Goal: Use online tool/utility

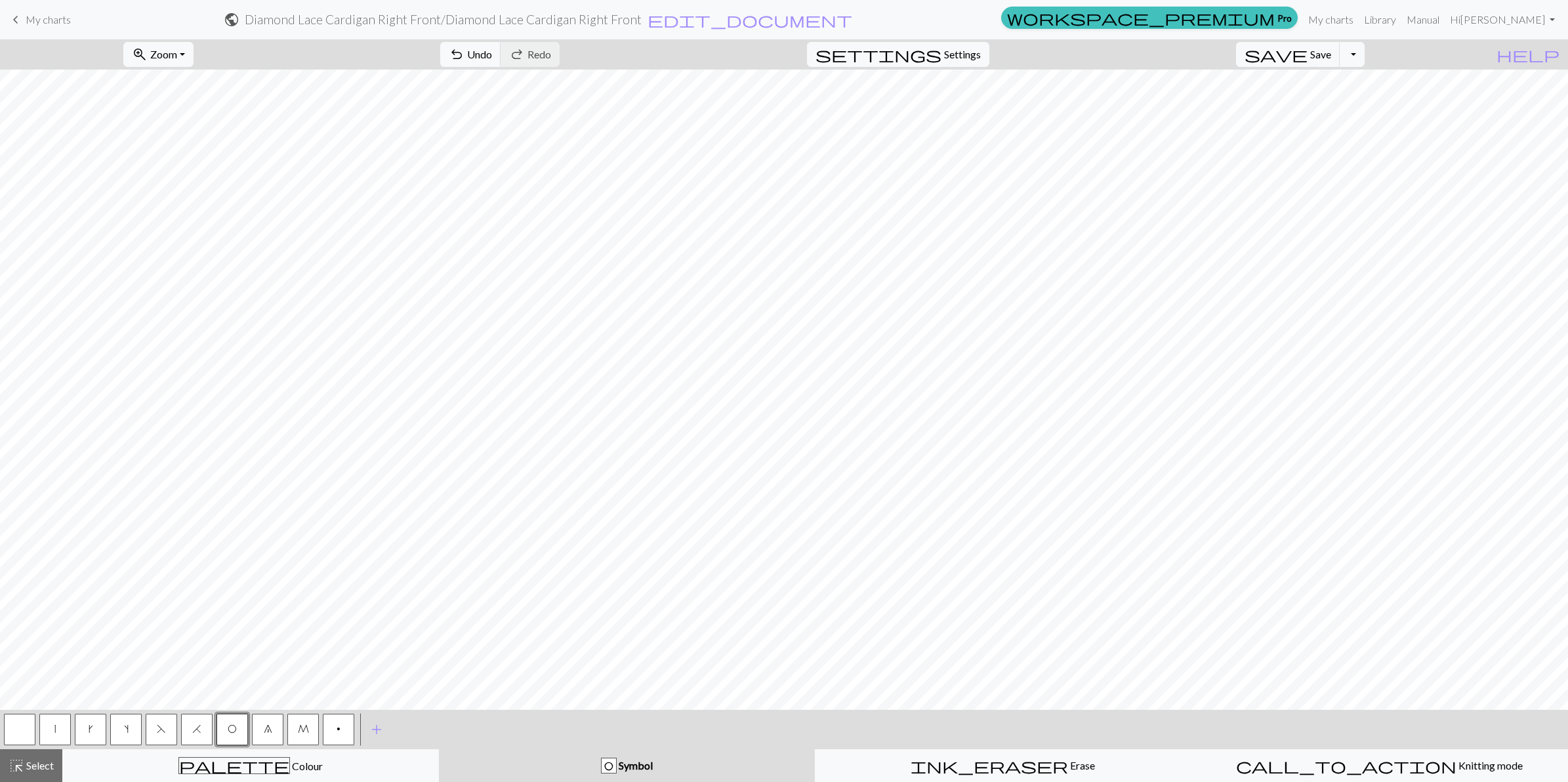
click at [51, 726] on button "|" at bounding box center [55, 729] width 31 height 31
click at [234, 733] on button "O" at bounding box center [232, 729] width 31 height 31
click at [51, 729] on button "|" at bounding box center [55, 729] width 31 height 31
click at [239, 727] on button "O" at bounding box center [232, 729] width 31 height 31
drag, startPoint x: 194, startPoint y: 728, endPoint x: 198, endPoint y: 705, distance: 23.3
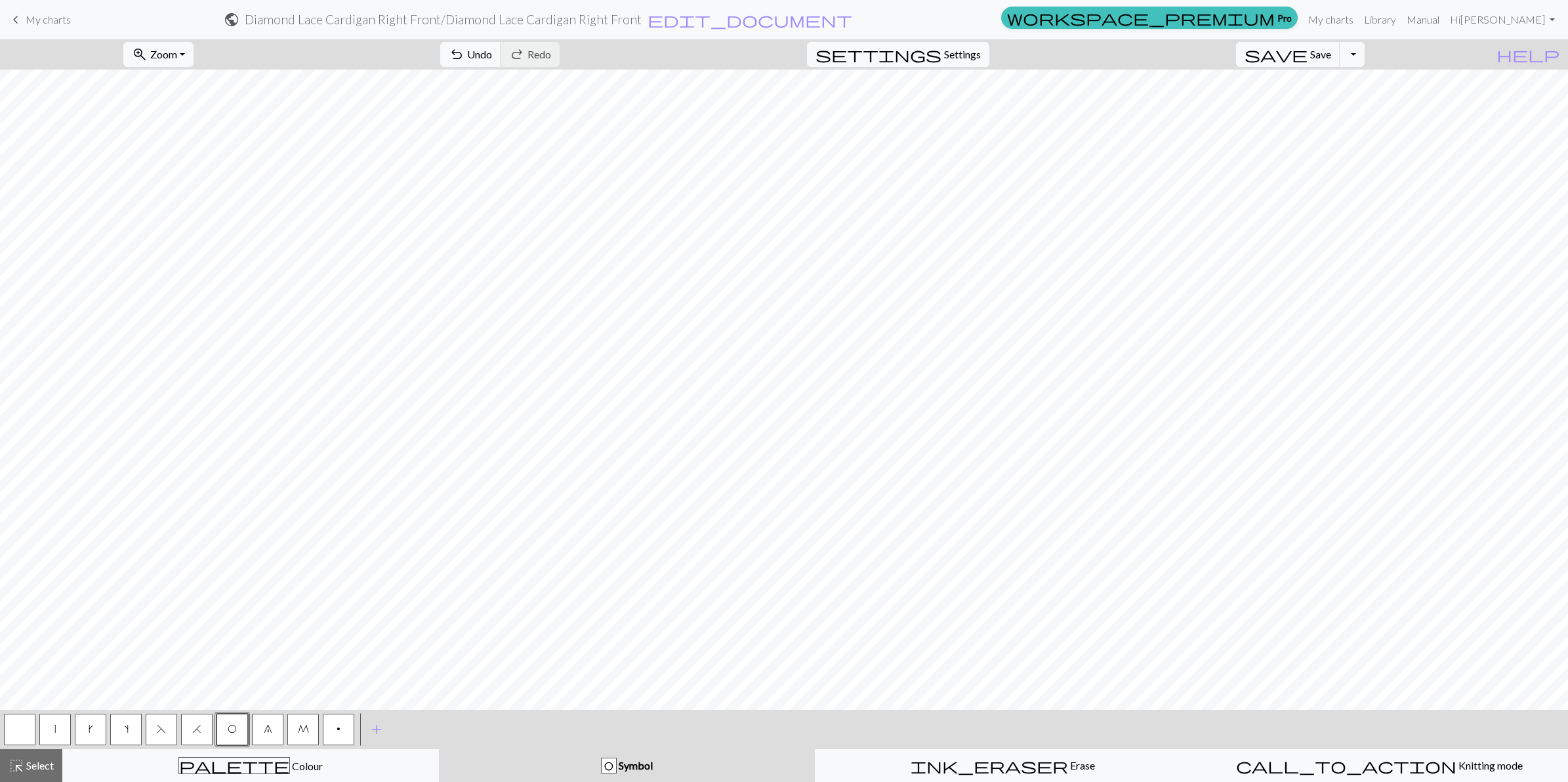
click at [194, 725] on span "H" at bounding box center [197, 728] width 9 height 10
drag, startPoint x: 59, startPoint y: 724, endPoint x: 70, endPoint y: 699, distance: 27.3
click at [61, 716] on button "|" at bounding box center [55, 729] width 31 height 31
drag, startPoint x: 155, startPoint y: 732, endPoint x: 175, endPoint y: 707, distance: 32.0
click at [156, 729] on button "F" at bounding box center [162, 729] width 31 height 31
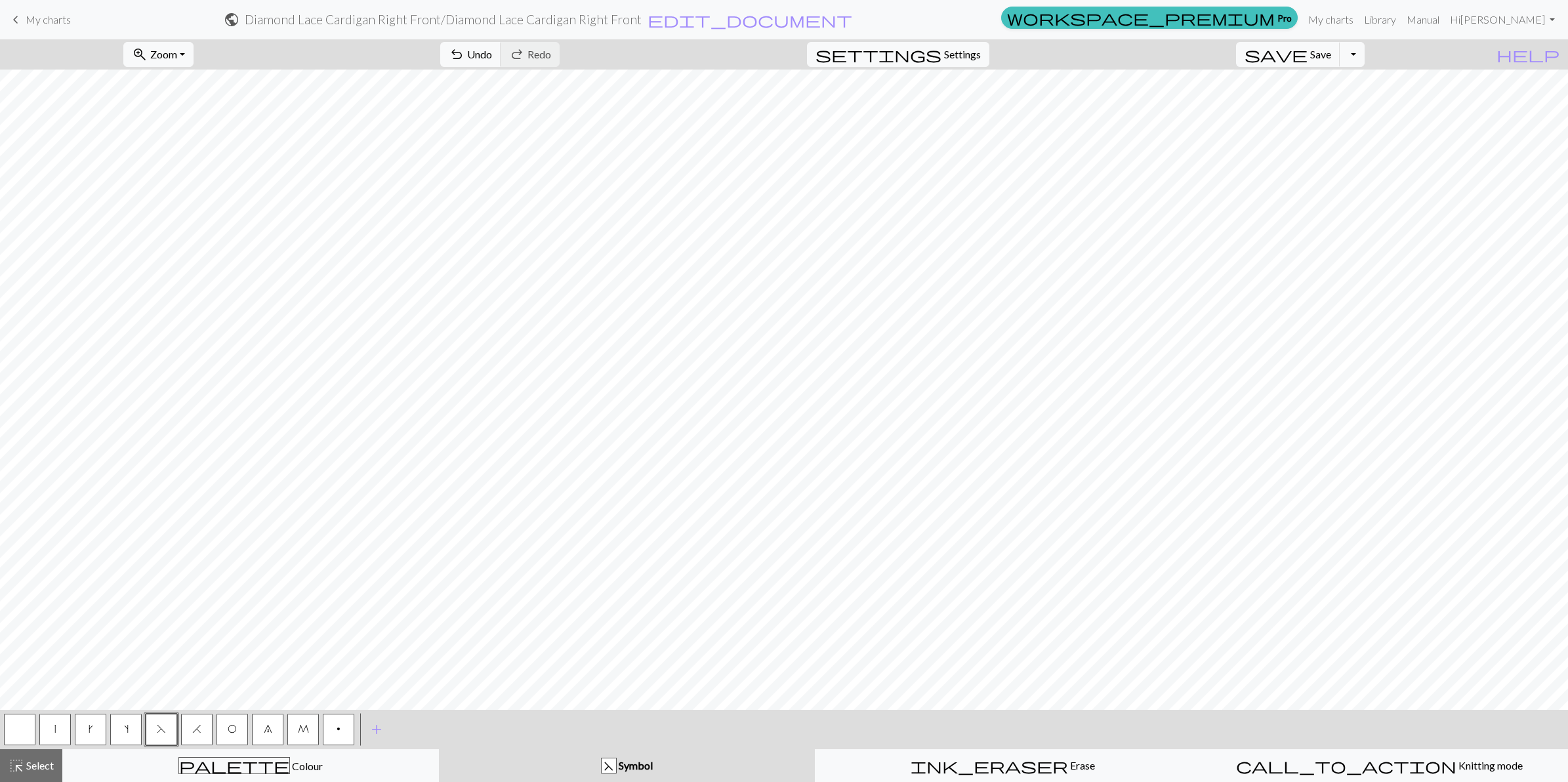
click at [233, 730] on span "O" at bounding box center [232, 728] width 9 height 10
click at [55, 722] on button "|" at bounding box center [55, 729] width 31 height 31
drag, startPoint x: 226, startPoint y: 730, endPoint x: 239, endPoint y: 699, distance: 33.6
click at [227, 726] on button "O" at bounding box center [232, 729] width 31 height 31
drag, startPoint x: 198, startPoint y: 730, endPoint x: 201, endPoint y: 710, distance: 20.2
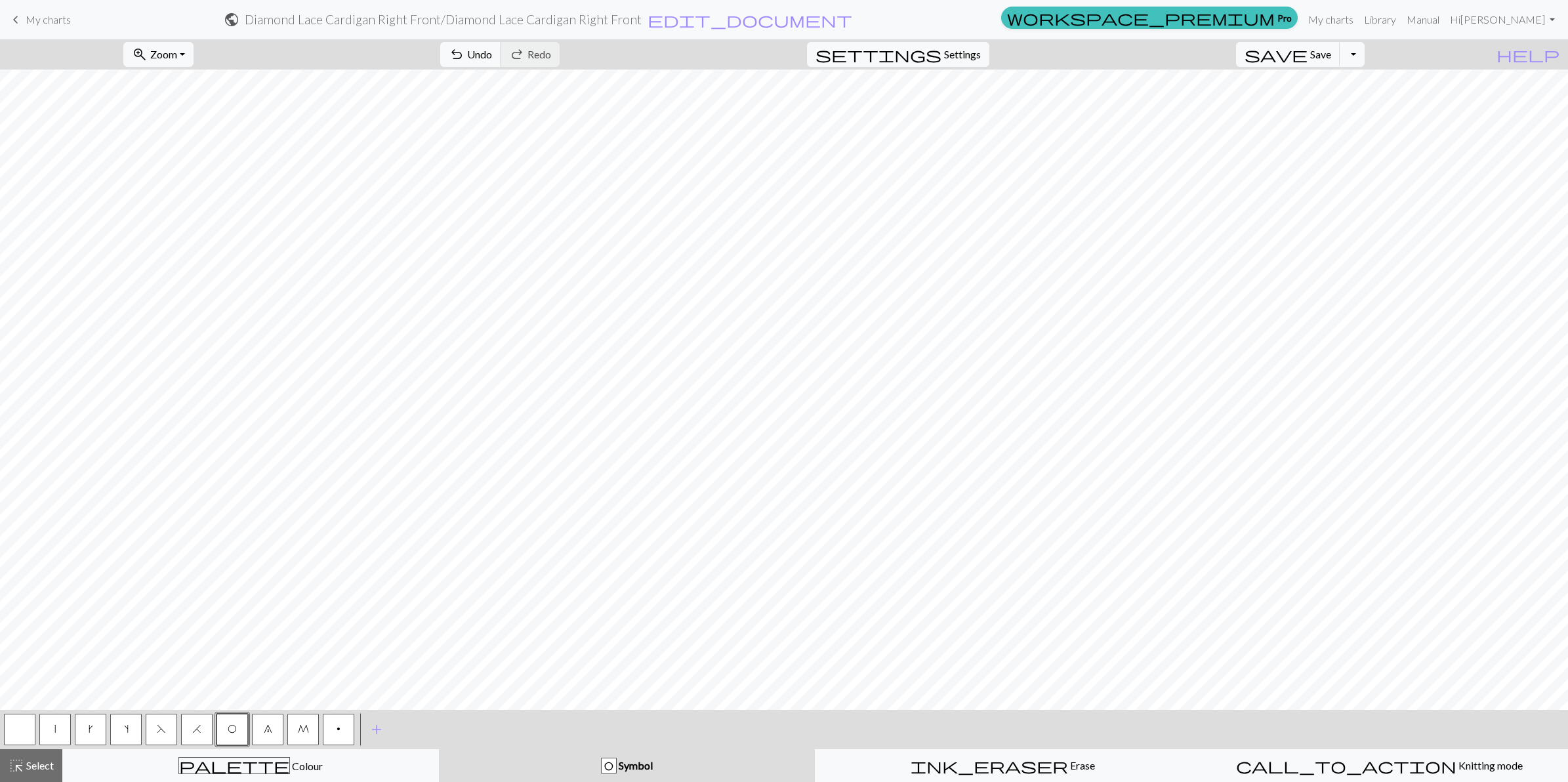
click at [199, 719] on button "H" at bounding box center [197, 729] width 31 height 31
click at [59, 731] on button "|" at bounding box center [55, 729] width 31 height 31
drag, startPoint x: 158, startPoint y: 731, endPoint x: 173, endPoint y: 715, distance: 21.9
click at [159, 730] on span "F" at bounding box center [162, 728] width 9 height 10
drag, startPoint x: 235, startPoint y: 729, endPoint x: 249, endPoint y: 700, distance: 32.2
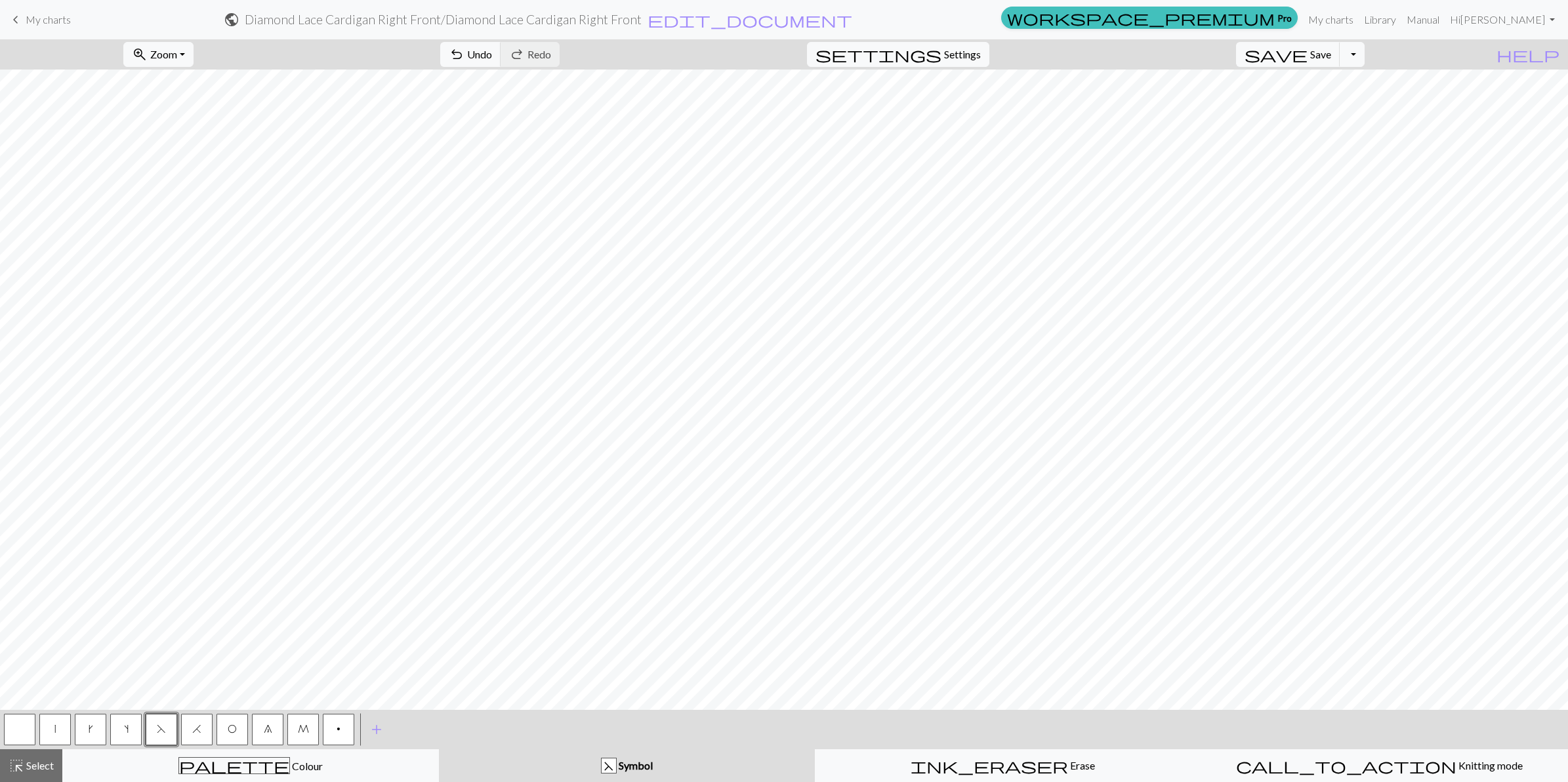
click at [239, 723] on button "O" at bounding box center [232, 729] width 31 height 31
click at [55, 729] on button "|" at bounding box center [55, 729] width 31 height 31
click at [227, 732] on span "O" at bounding box center [232, 728] width 9 height 10
drag, startPoint x: 197, startPoint y: 728, endPoint x: 198, endPoint y: 710, distance: 18.0
click at [197, 724] on span "H" at bounding box center [197, 728] width 9 height 10
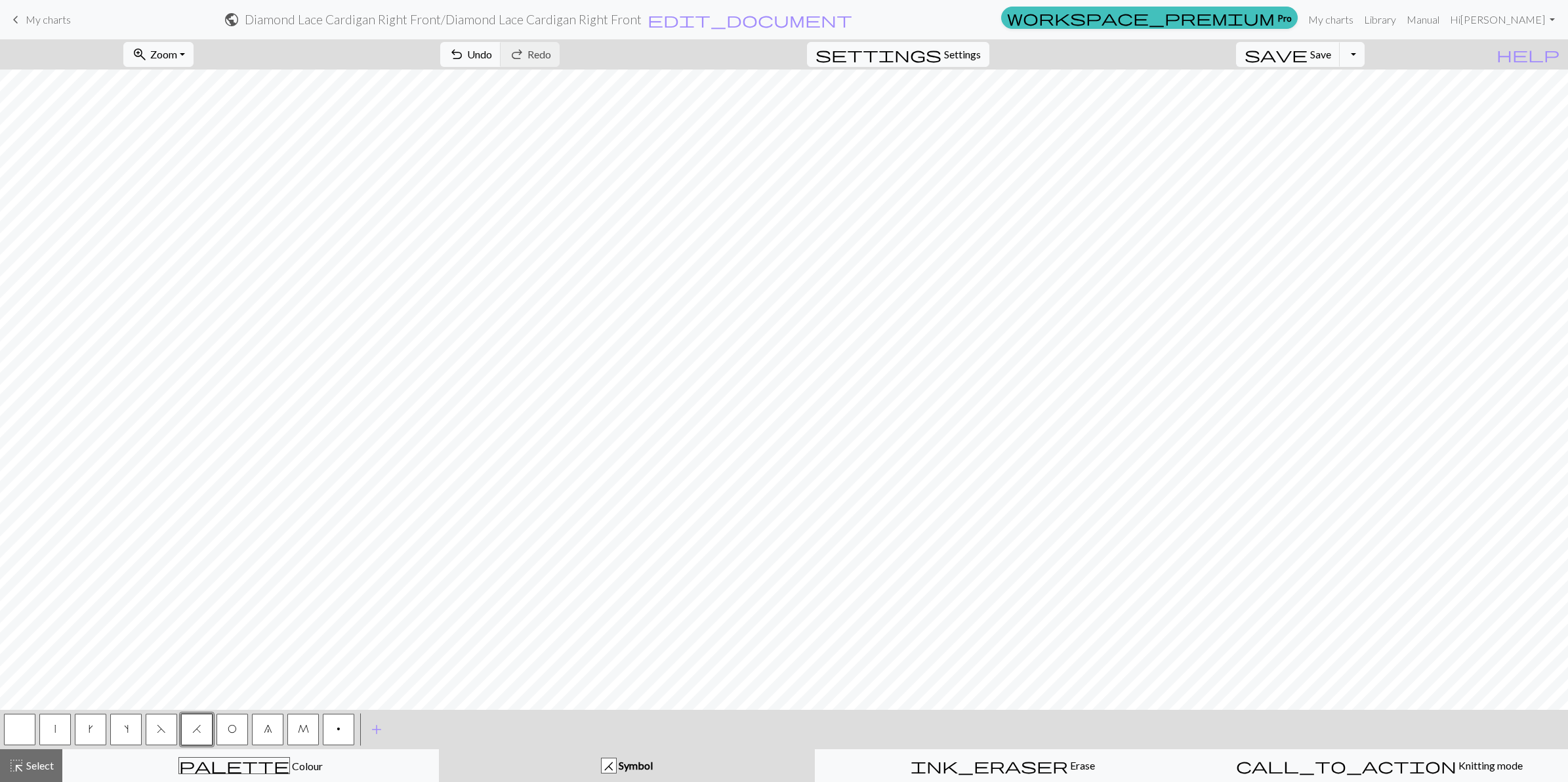
click at [48, 728] on button "|" at bounding box center [55, 729] width 31 height 31
drag, startPoint x: 163, startPoint y: 732, endPoint x: 175, endPoint y: 710, distance: 25.1
click at [167, 726] on button "F" at bounding box center [162, 729] width 31 height 31
drag, startPoint x: 231, startPoint y: 730, endPoint x: 251, endPoint y: 713, distance: 26.2
click at [239, 724] on button "O" at bounding box center [232, 729] width 31 height 31
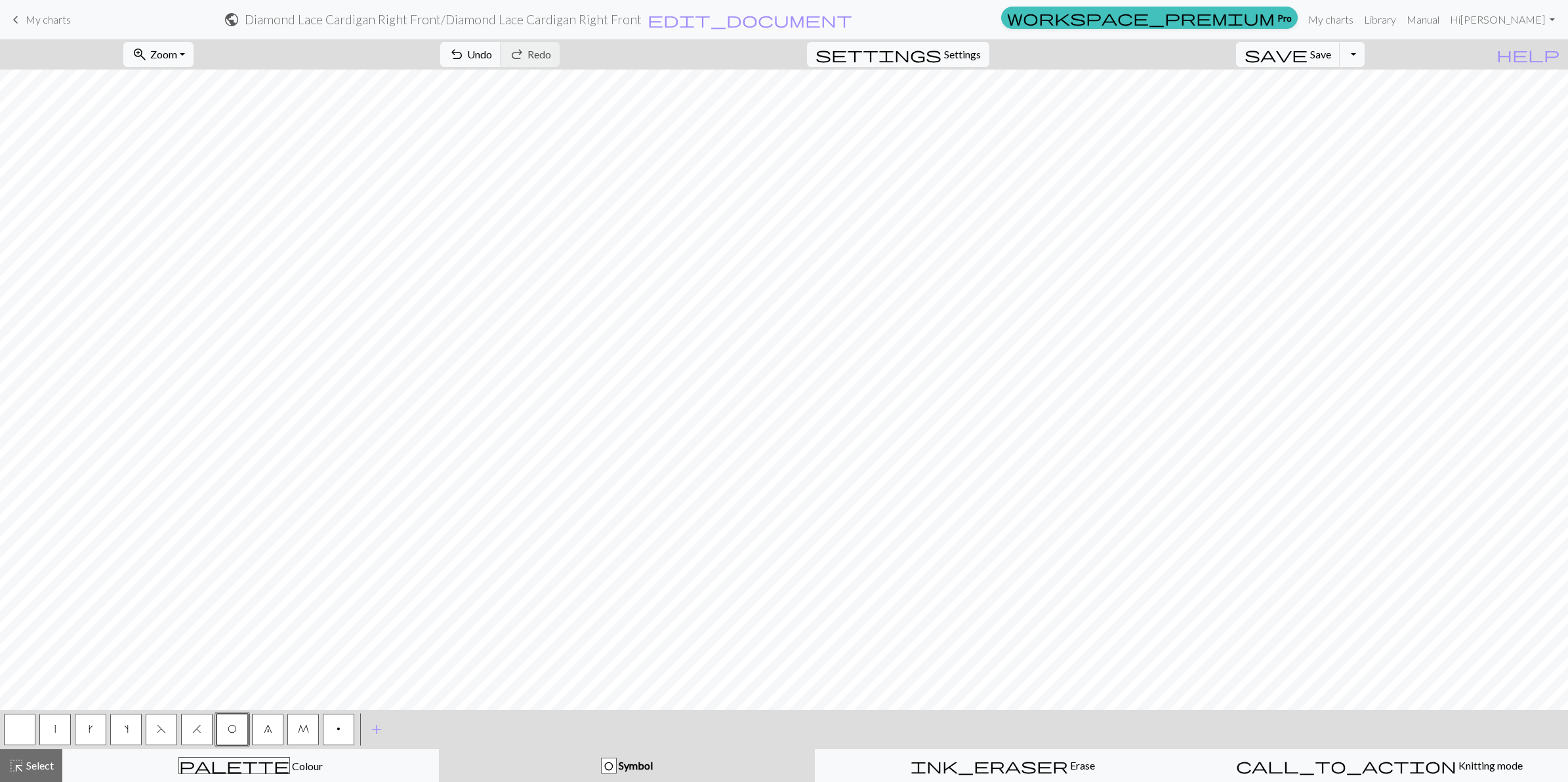
click at [55, 726] on button "|" at bounding box center [55, 729] width 31 height 31
drag, startPoint x: 230, startPoint y: 728, endPoint x: 241, endPoint y: 702, distance: 28.2
click at [237, 715] on button "O" at bounding box center [232, 729] width 31 height 31
click at [195, 730] on span "H" at bounding box center [197, 728] width 9 height 10
click at [51, 728] on button "|" at bounding box center [55, 729] width 31 height 31
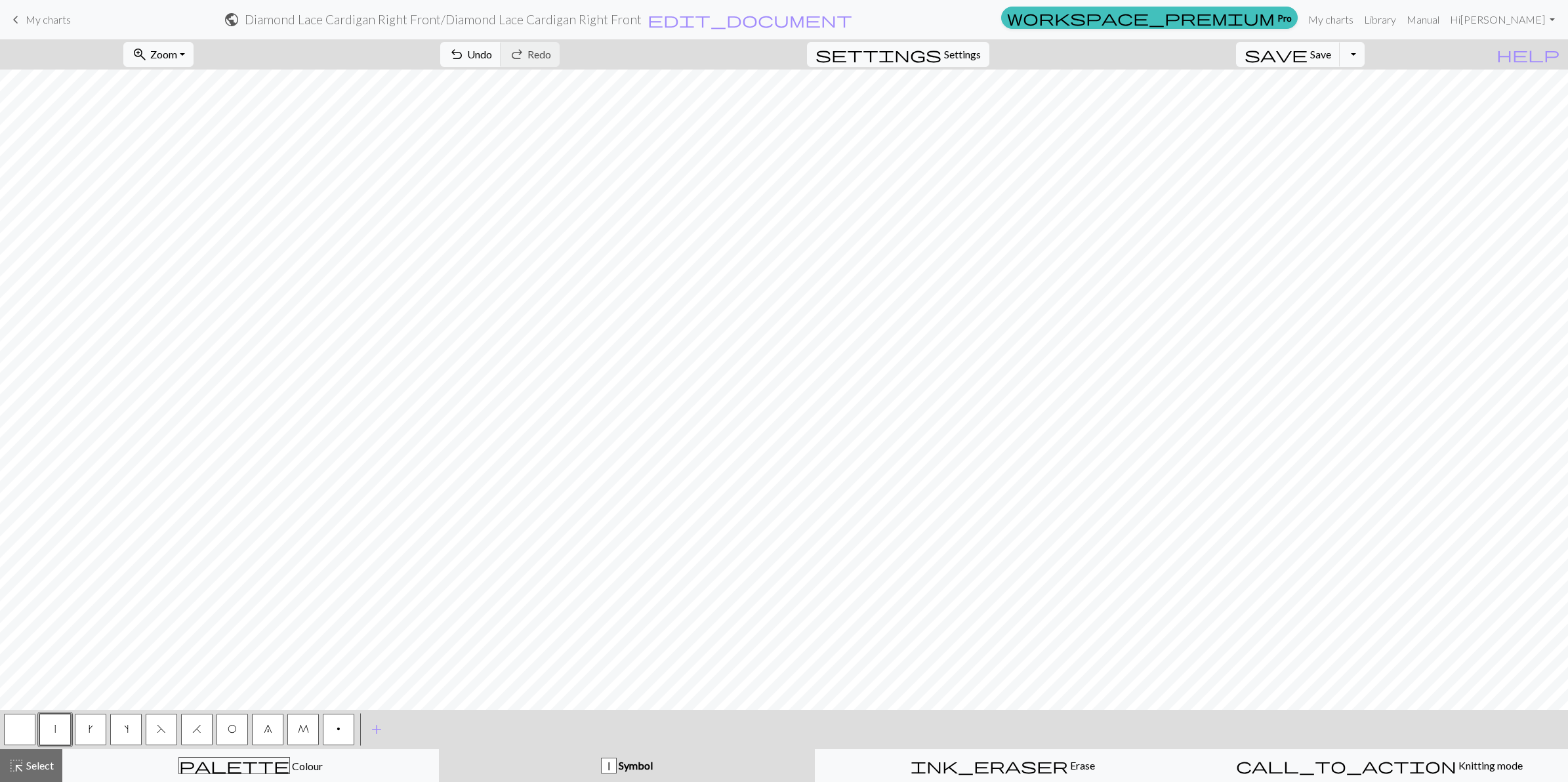
click at [157, 724] on span "F" at bounding box center [162, 728] width 9 height 10
drag, startPoint x: 223, startPoint y: 730, endPoint x: 243, endPoint y: 703, distance: 33.6
click at [228, 724] on button "O" at bounding box center [232, 729] width 31 height 31
click at [53, 728] on button "|" at bounding box center [55, 729] width 31 height 31
drag, startPoint x: 230, startPoint y: 727, endPoint x: 232, endPoint y: 716, distance: 11.2
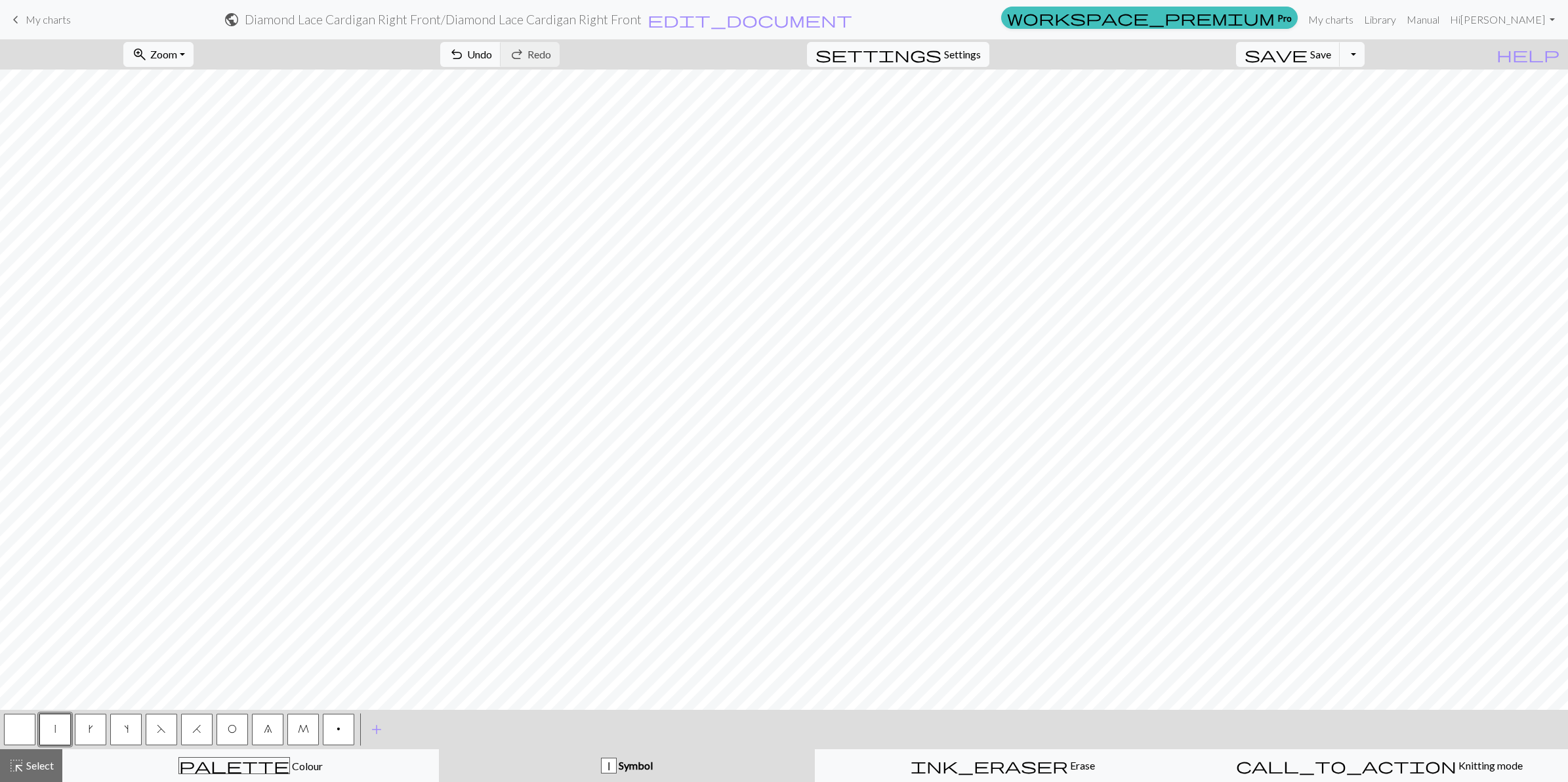
click at [231, 724] on span "O" at bounding box center [232, 728] width 9 height 10
click at [202, 725] on button "H" at bounding box center [197, 729] width 31 height 31
drag, startPoint x: 48, startPoint y: 730, endPoint x: 60, endPoint y: 703, distance: 29.5
click at [54, 715] on button "|" at bounding box center [55, 729] width 31 height 31
click at [160, 732] on button "F" at bounding box center [162, 729] width 31 height 31
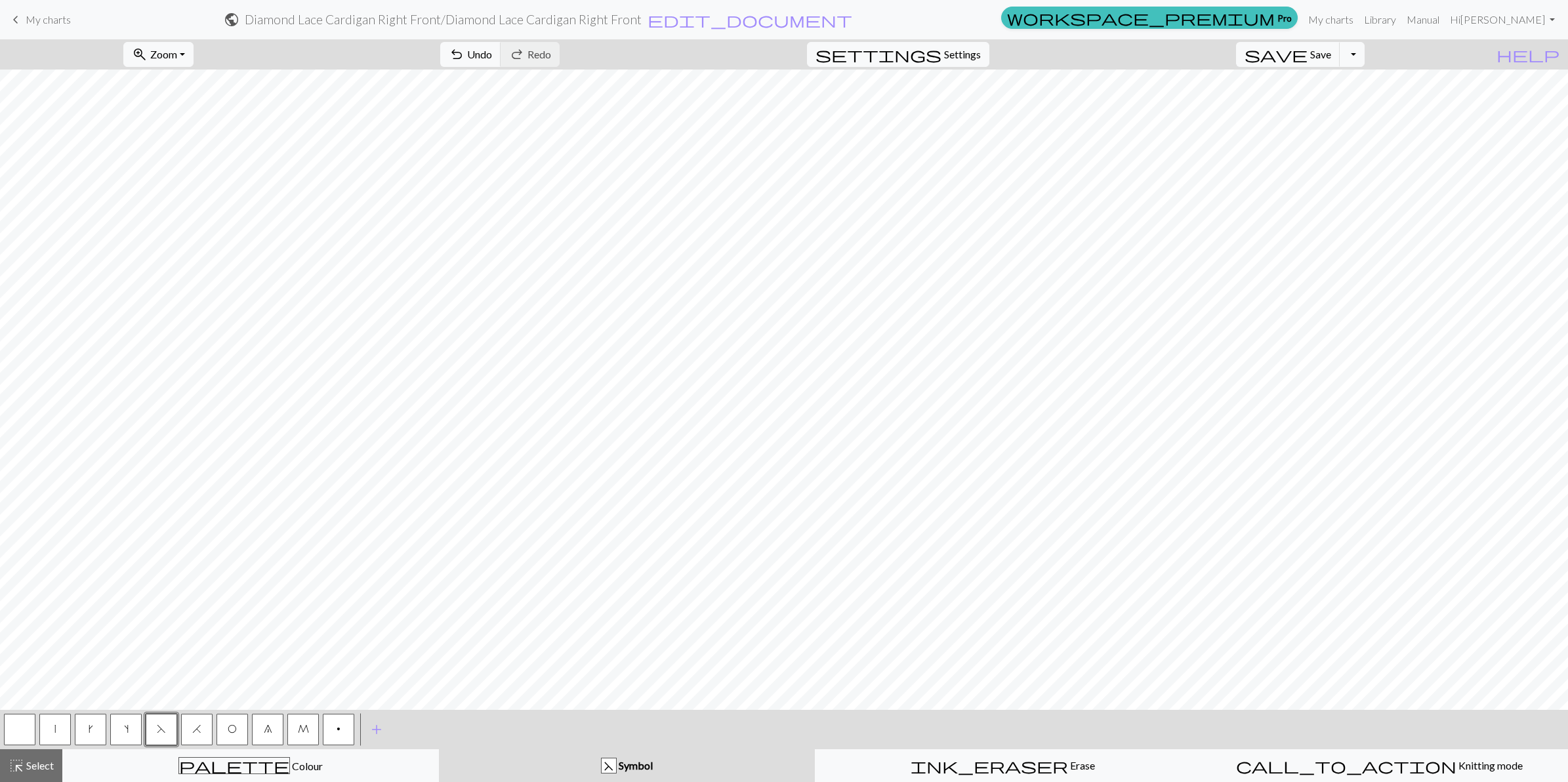
drag, startPoint x: 233, startPoint y: 726, endPoint x: 236, endPoint y: 706, distance: 20.2
click at [235, 720] on button "O" at bounding box center [232, 729] width 31 height 31
click at [55, 726] on button "|" at bounding box center [55, 729] width 31 height 31
click at [235, 728] on span "O" at bounding box center [232, 728] width 9 height 10
drag, startPoint x: 192, startPoint y: 733, endPoint x: 191, endPoint y: 719, distance: 14.0
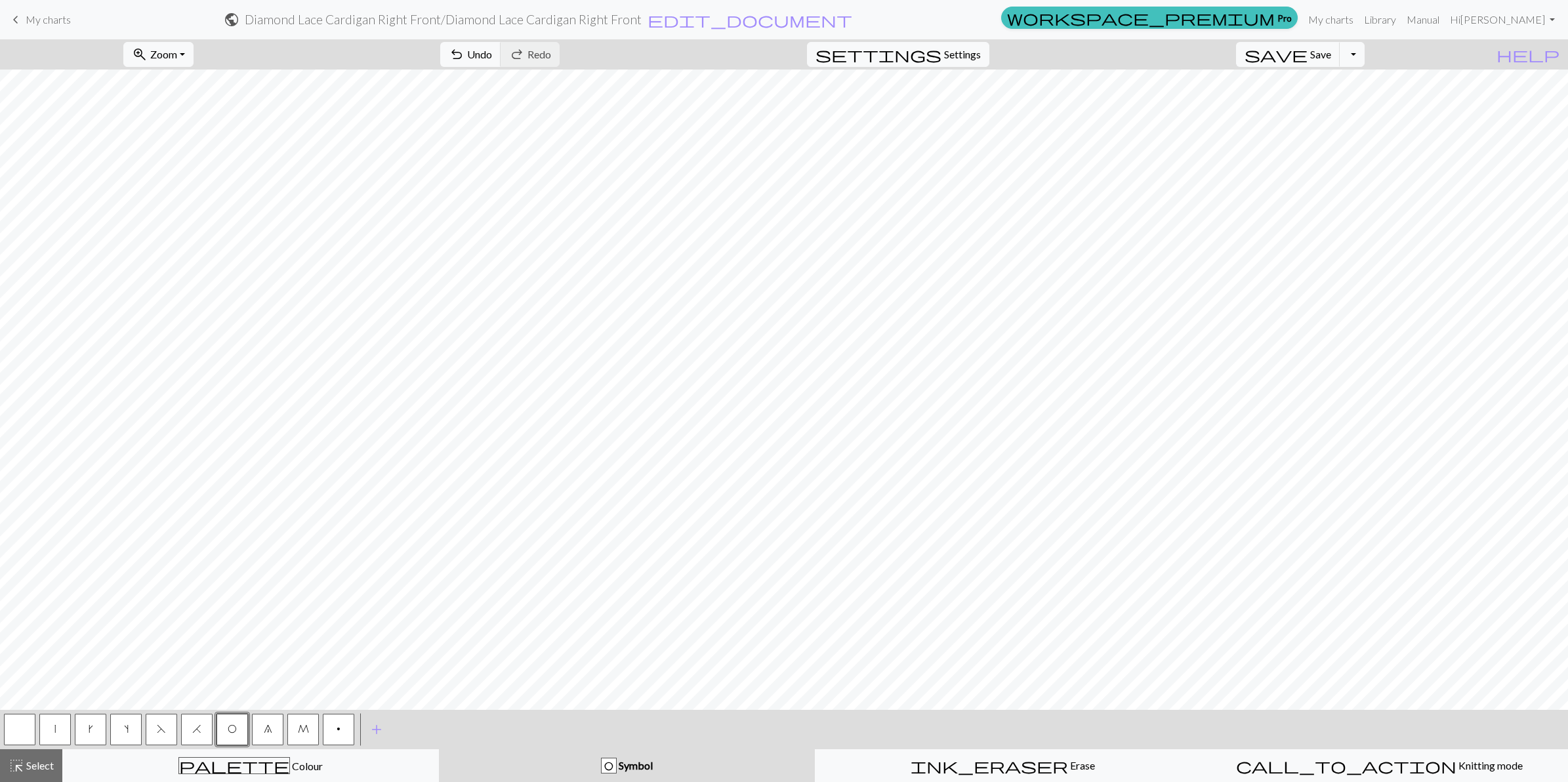
click at [192, 732] on button "H" at bounding box center [197, 729] width 31 height 31
drag, startPoint x: 55, startPoint y: 726, endPoint x: 58, endPoint y: 706, distance: 20.2
click at [55, 716] on button "|" at bounding box center [55, 729] width 31 height 31
click at [153, 730] on button "F" at bounding box center [162, 729] width 31 height 31
click at [225, 737] on button "O" at bounding box center [232, 729] width 31 height 31
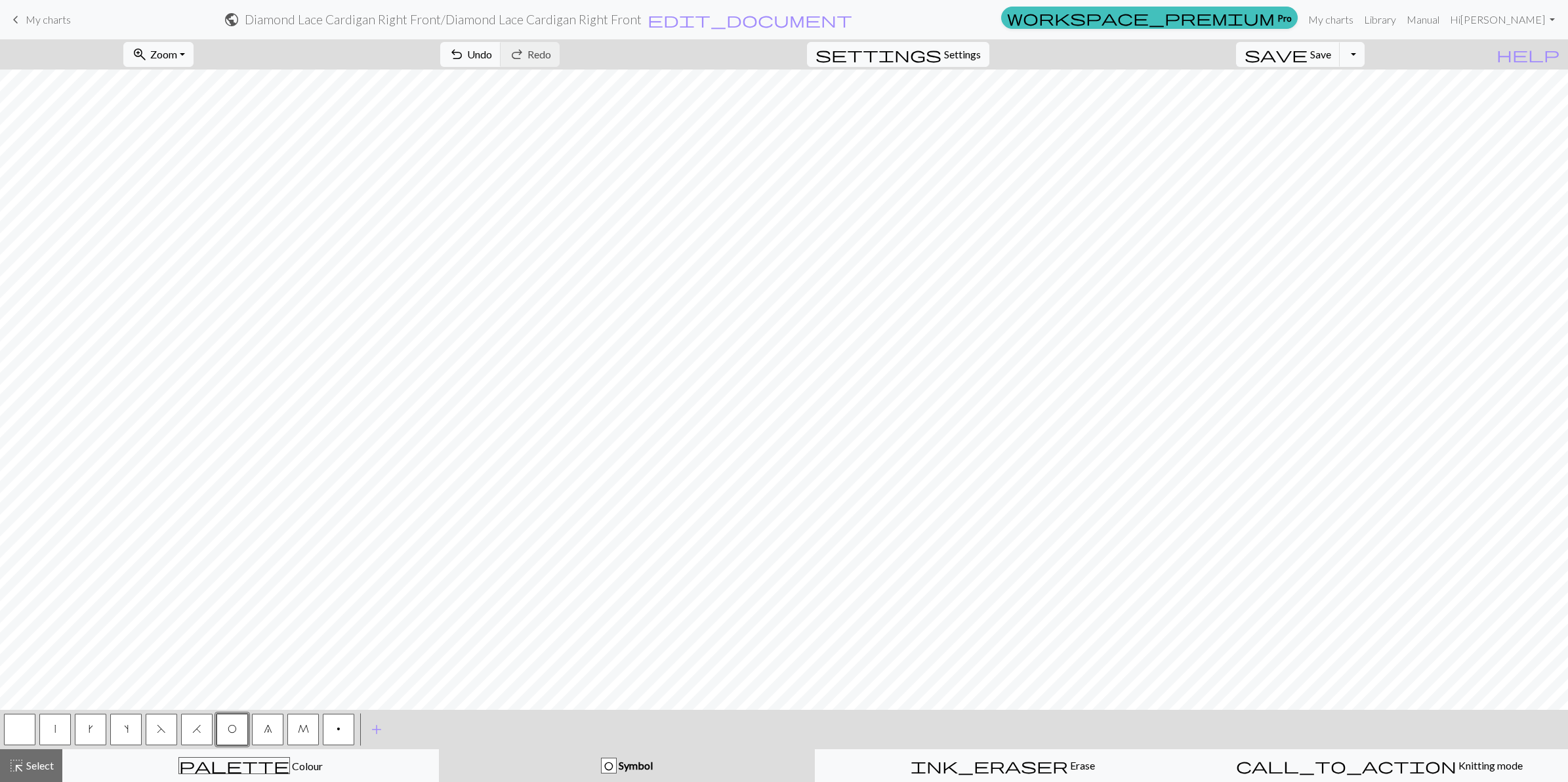
drag, startPoint x: 47, startPoint y: 736, endPoint x: 54, endPoint y: 720, distance: 17.5
click at [47, 733] on button "|" at bounding box center [55, 729] width 31 height 31
drag, startPoint x: 236, startPoint y: 726, endPoint x: 228, endPoint y: 703, distance: 24.4
click at [236, 726] on button "O" at bounding box center [232, 729] width 31 height 31
click at [194, 728] on span "H" at bounding box center [197, 728] width 9 height 10
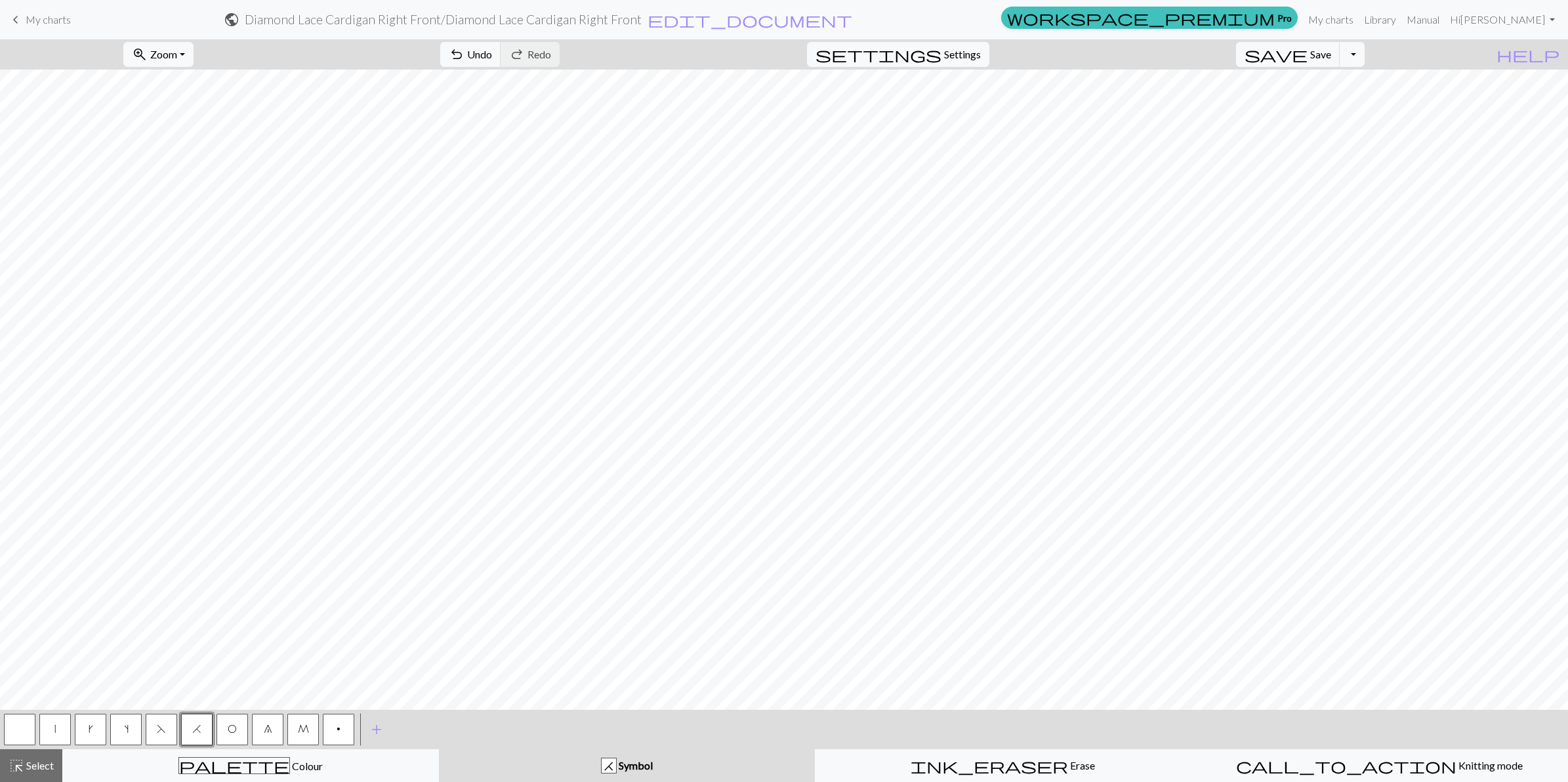
click at [47, 732] on button "|" at bounding box center [55, 729] width 31 height 31
click at [148, 732] on button "F" at bounding box center [162, 729] width 31 height 31
click at [237, 729] on button "O" at bounding box center [232, 729] width 31 height 31
click at [58, 721] on button "|" at bounding box center [55, 729] width 31 height 31
drag, startPoint x: 224, startPoint y: 733, endPoint x: 237, endPoint y: 699, distance: 36.4
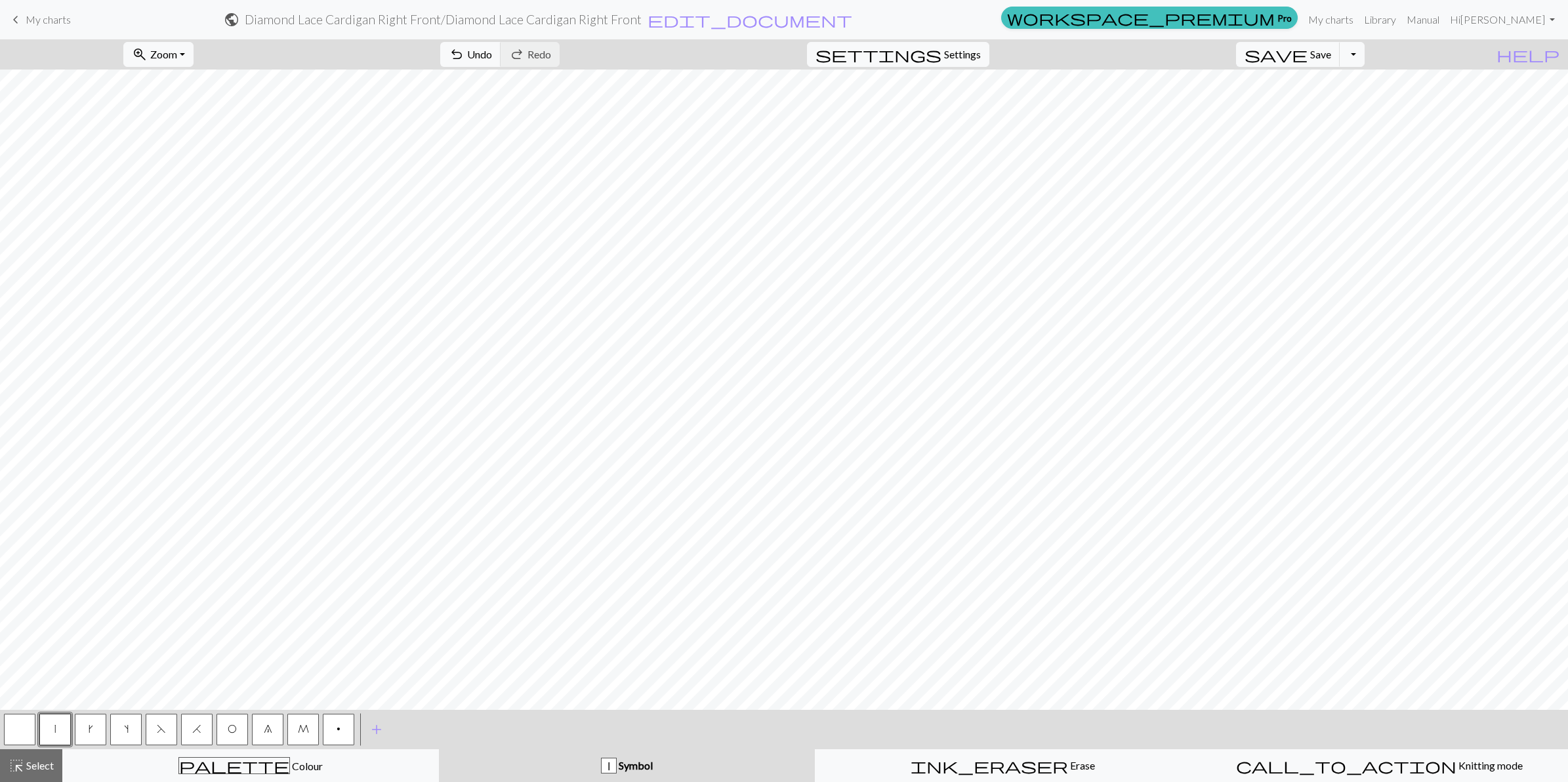
click at [226, 727] on button "O" at bounding box center [232, 729] width 31 height 31
click at [199, 735] on button "H" at bounding box center [197, 729] width 31 height 31
drag, startPoint x: 54, startPoint y: 726, endPoint x: 71, endPoint y: 705, distance: 27.0
click at [59, 721] on button "|" at bounding box center [55, 729] width 31 height 31
drag, startPoint x: 163, startPoint y: 728, endPoint x: 174, endPoint y: 708, distance: 22.8
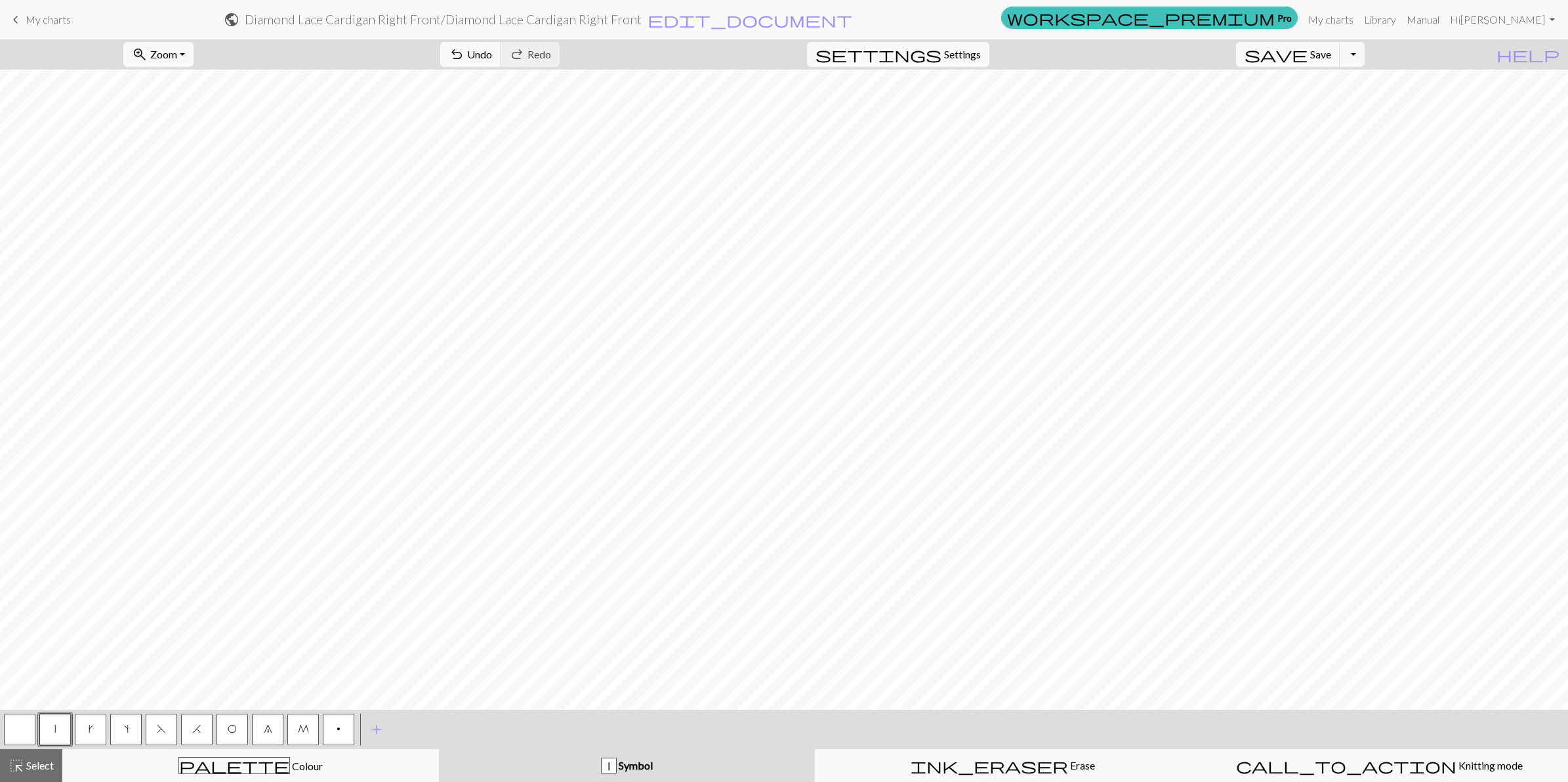
click at [163, 727] on span "F" at bounding box center [162, 728] width 9 height 10
click at [235, 722] on button "O" at bounding box center [232, 729] width 31 height 31
click at [61, 732] on button "|" at bounding box center [55, 729] width 31 height 31
drag, startPoint x: 224, startPoint y: 735, endPoint x: 225, endPoint y: 713, distance: 22.0
click at [225, 735] on button "O" at bounding box center [232, 729] width 31 height 31
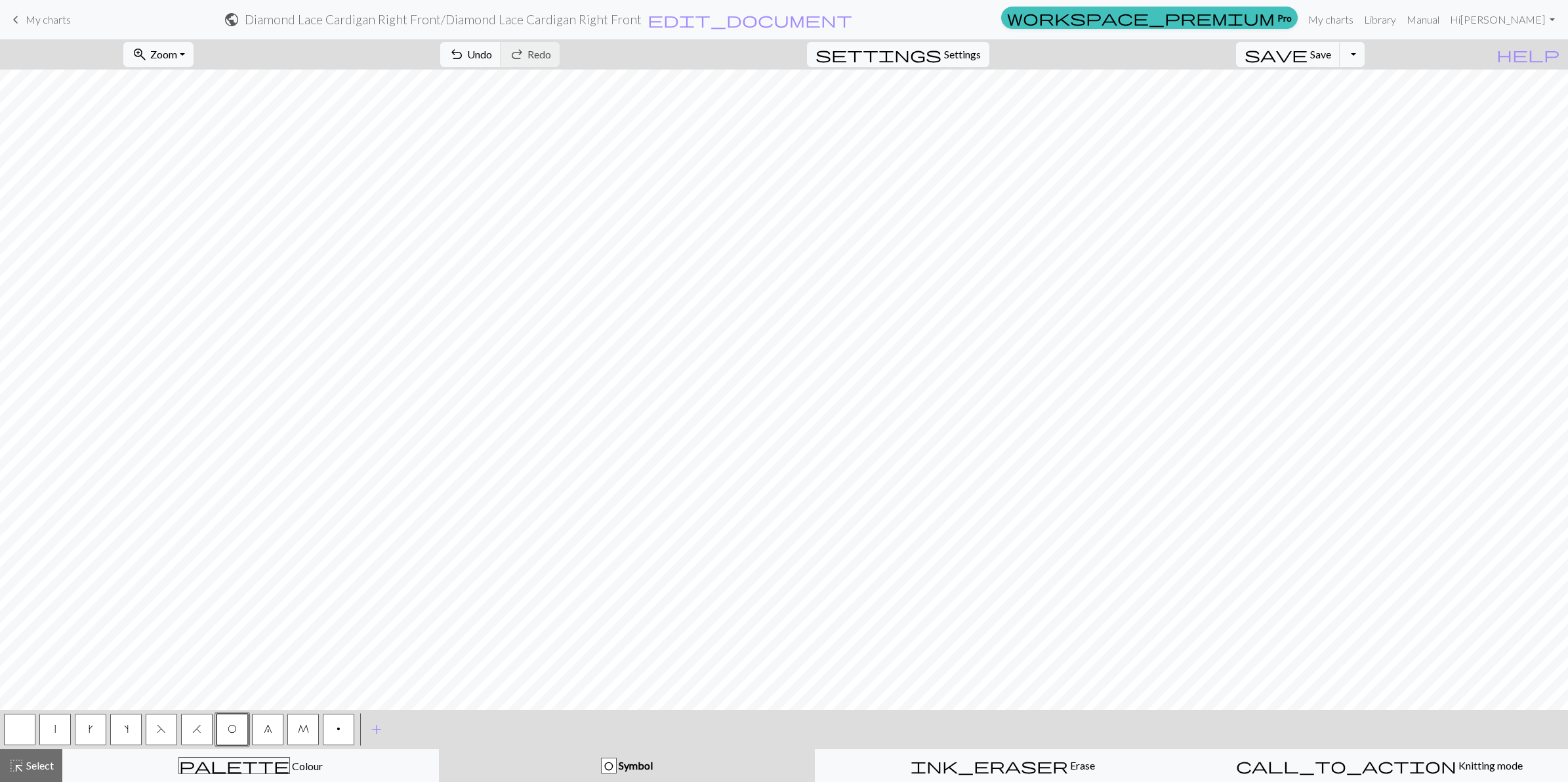
click at [271, 735] on button "8" at bounding box center [268, 729] width 31 height 31
click at [48, 735] on button "|" at bounding box center [55, 729] width 31 height 31
click at [162, 731] on span "F" at bounding box center [162, 728] width 9 height 10
drag, startPoint x: 231, startPoint y: 725, endPoint x: 241, endPoint y: 699, distance: 27.9
click at [235, 715] on button "O" at bounding box center [232, 729] width 31 height 31
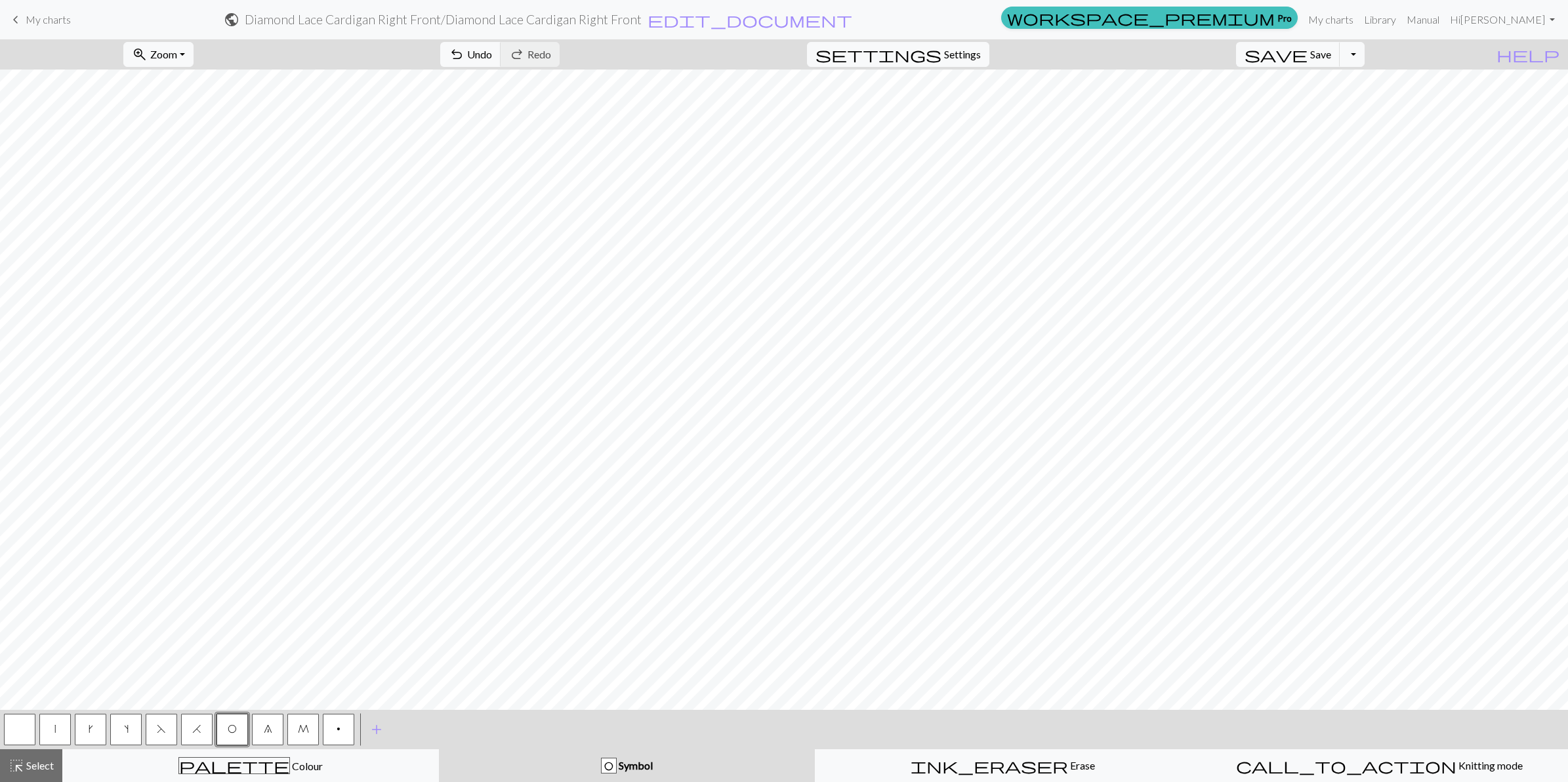
drag, startPoint x: 43, startPoint y: 730, endPoint x: 44, endPoint y: 722, distance: 8.1
click at [44, 726] on button "|" at bounding box center [55, 729] width 31 height 31
click at [235, 728] on span "O" at bounding box center [232, 728] width 9 height 10
click at [197, 722] on button "H" at bounding box center [197, 729] width 31 height 31
click at [58, 732] on button "|" at bounding box center [55, 729] width 31 height 31
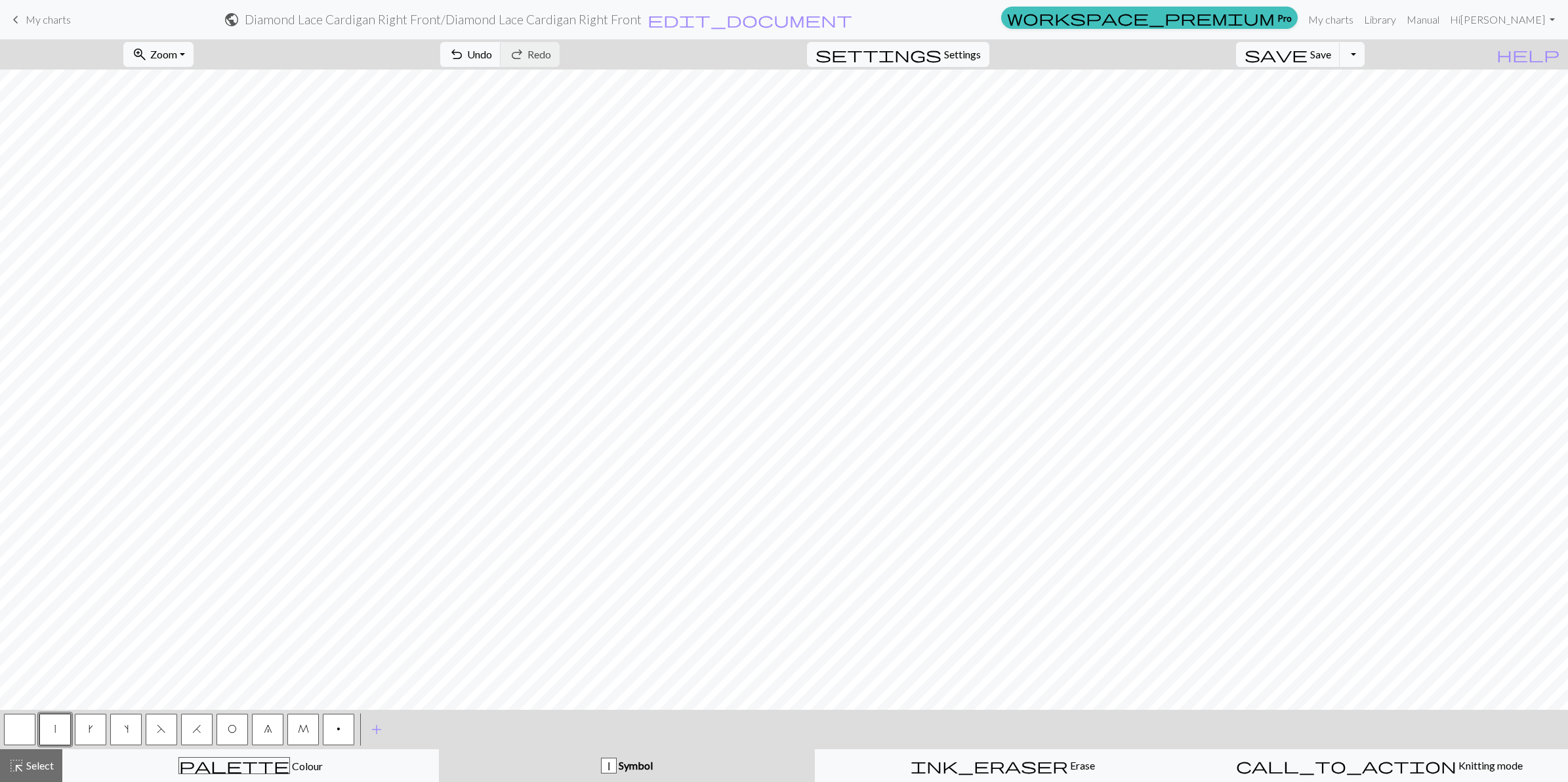
click at [237, 728] on button "O" at bounding box center [232, 729] width 31 height 31
click at [271, 732] on button "8" at bounding box center [268, 729] width 31 height 31
drag, startPoint x: 50, startPoint y: 722, endPoint x: 671, endPoint y: 1, distance: 951.6
click at [58, 712] on div "|" at bounding box center [54, 729] width 35 height 35
drag, startPoint x: 157, startPoint y: 735, endPoint x: 169, endPoint y: 716, distance: 22.5
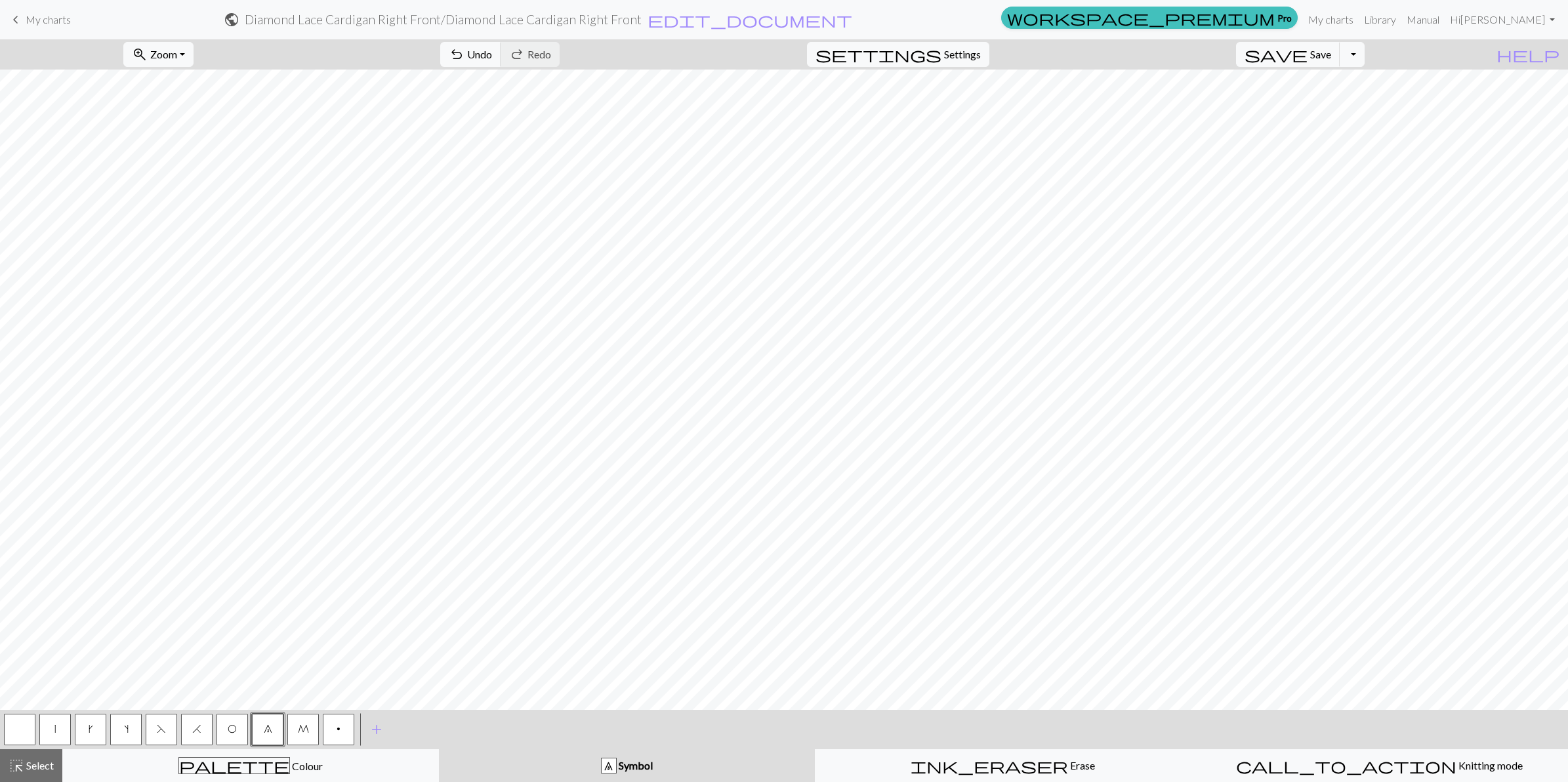
click at [160, 731] on button "F" at bounding box center [162, 729] width 31 height 31
drag, startPoint x: 54, startPoint y: 732, endPoint x: 74, endPoint y: 705, distance: 33.6
click at [59, 722] on button "|" at bounding box center [55, 729] width 31 height 31
click at [165, 725] on button "F" at bounding box center [162, 729] width 31 height 31
click at [233, 728] on span "O" at bounding box center [232, 728] width 9 height 10
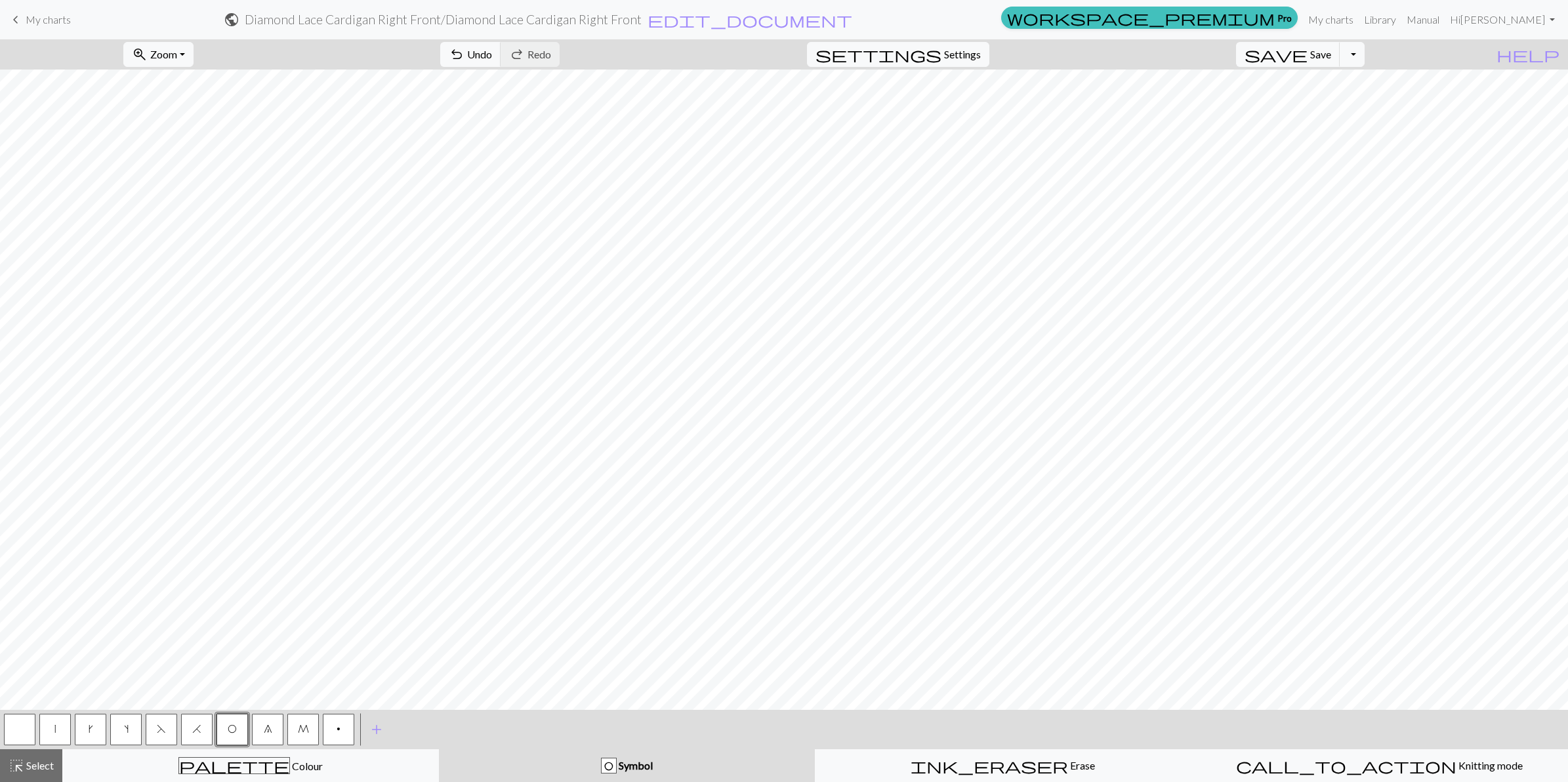
click at [46, 736] on button "|" at bounding box center [55, 729] width 31 height 31
click at [227, 732] on span "O" at bounding box center [232, 728] width 9 height 10
drag, startPoint x: 199, startPoint y: 732, endPoint x: 237, endPoint y: 697, distance: 51.7
click at [200, 727] on button "H" at bounding box center [197, 729] width 31 height 31
drag, startPoint x: 57, startPoint y: 728, endPoint x: 90, endPoint y: 697, distance: 45.3
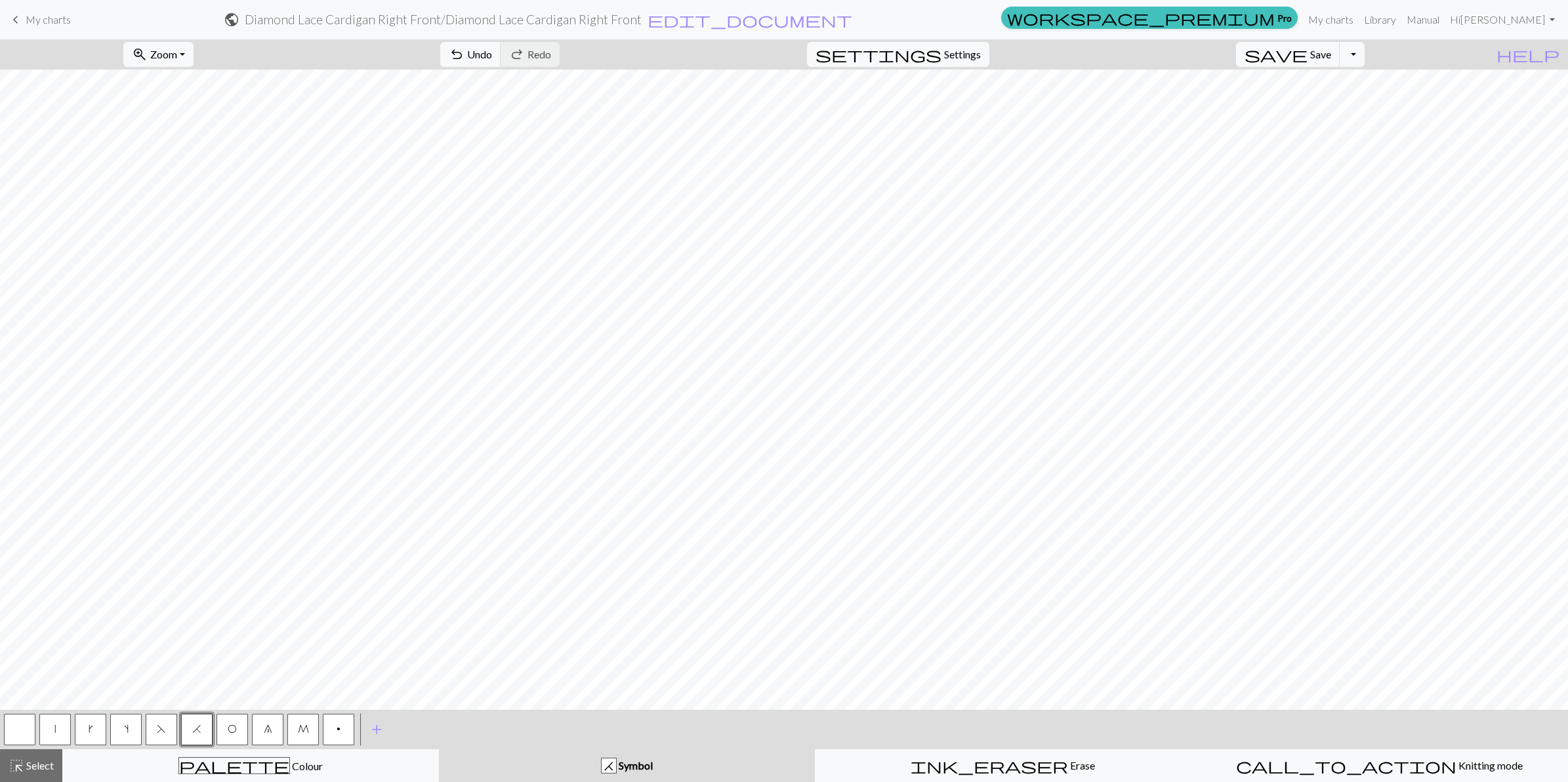
click at [64, 726] on button "|" at bounding box center [55, 729] width 31 height 31
click at [235, 719] on button "O" at bounding box center [232, 729] width 31 height 31
drag, startPoint x: 257, startPoint y: 733, endPoint x: 281, endPoint y: 703, distance: 38.4
click at [257, 732] on button "8" at bounding box center [268, 729] width 31 height 31
drag, startPoint x: 47, startPoint y: 727, endPoint x: 73, endPoint y: 702, distance: 36.1
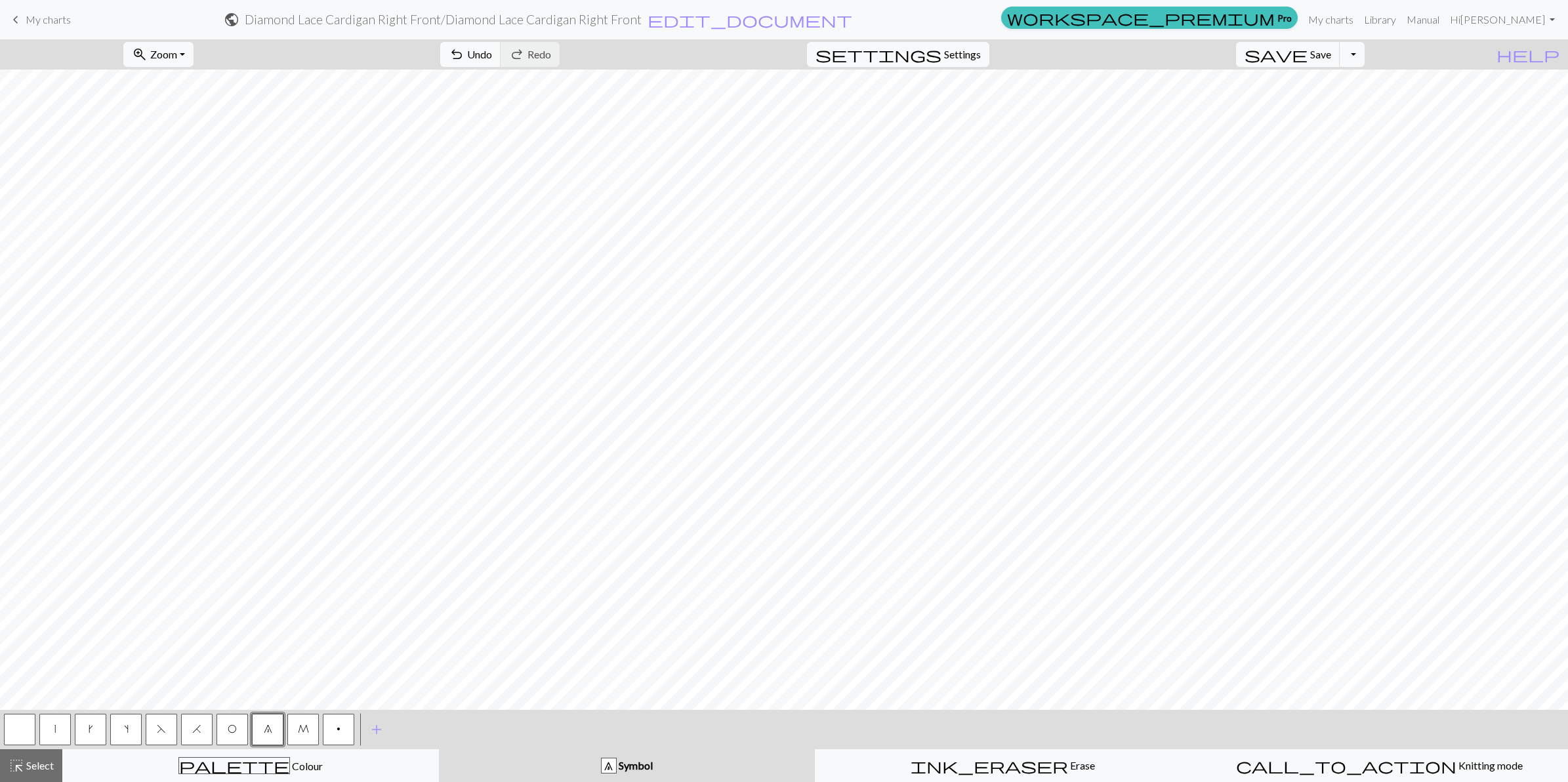
click at [48, 726] on button "|" at bounding box center [55, 729] width 31 height 31
click at [164, 732] on span "F" at bounding box center [162, 728] width 9 height 10
drag, startPoint x: 227, startPoint y: 722, endPoint x: 238, endPoint y: 697, distance: 27.3
click at [227, 719] on button "O" at bounding box center [232, 729] width 31 height 31
click at [64, 726] on button "|" at bounding box center [55, 729] width 31 height 31
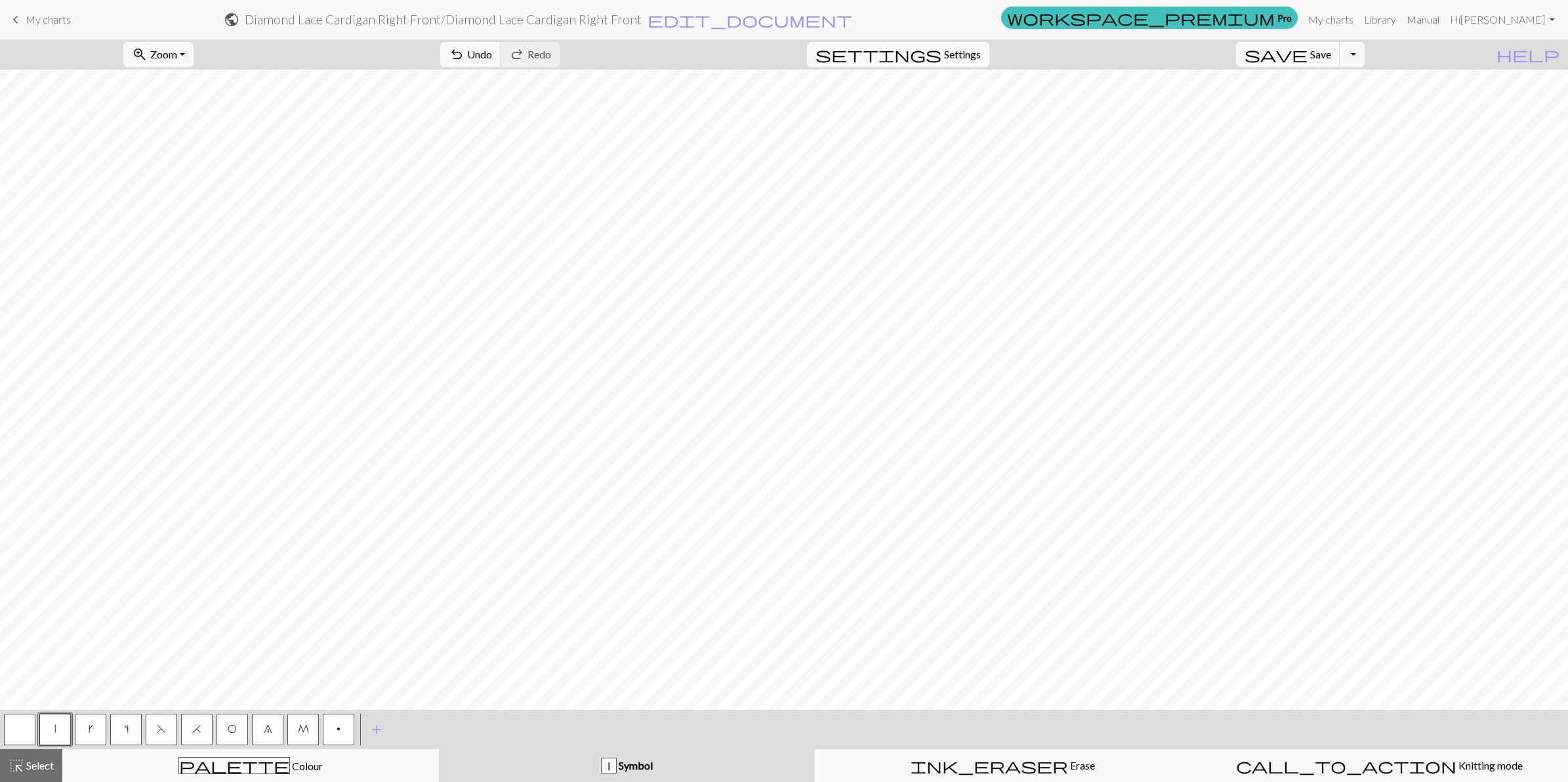
click at [236, 730] on button "O" at bounding box center [232, 729] width 31 height 31
drag, startPoint x: 192, startPoint y: 732, endPoint x: 208, endPoint y: 700, distance: 35.8
click at [192, 732] on span "H" at bounding box center [197, 728] width 9 height 10
drag, startPoint x: 55, startPoint y: 723, endPoint x: 56, endPoint y: 710, distance: 13.0
click at [55, 721] on button "|" at bounding box center [55, 729] width 31 height 31
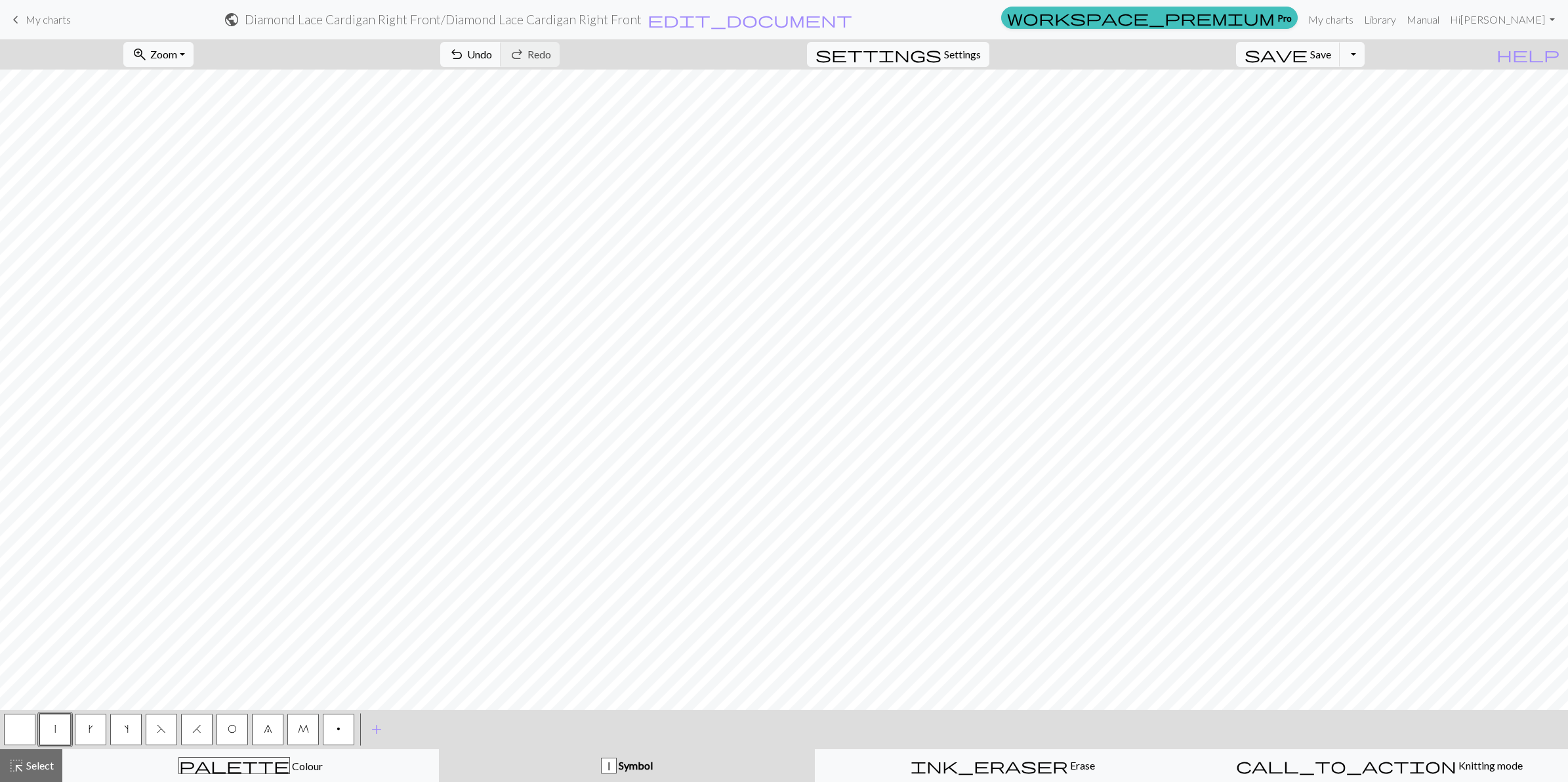
drag, startPoint x: 238, startPoint y: 728, endPoint x: 247, endPoint y: 713, distance: 17.5
click at [244, 718] on button "O" at bounding box center [232, 729] width 31 height 31
click at [267, 736] on button "8" at bounding box center [268, 729] width 31 height 31
click at [62, 727] on button "|" at bounding box center [55, 729] width 31 height 31
drag, startPoint x: 162, startPoint y: 735, endPoint x: 175, endPoint y: 716, distance: 23.0
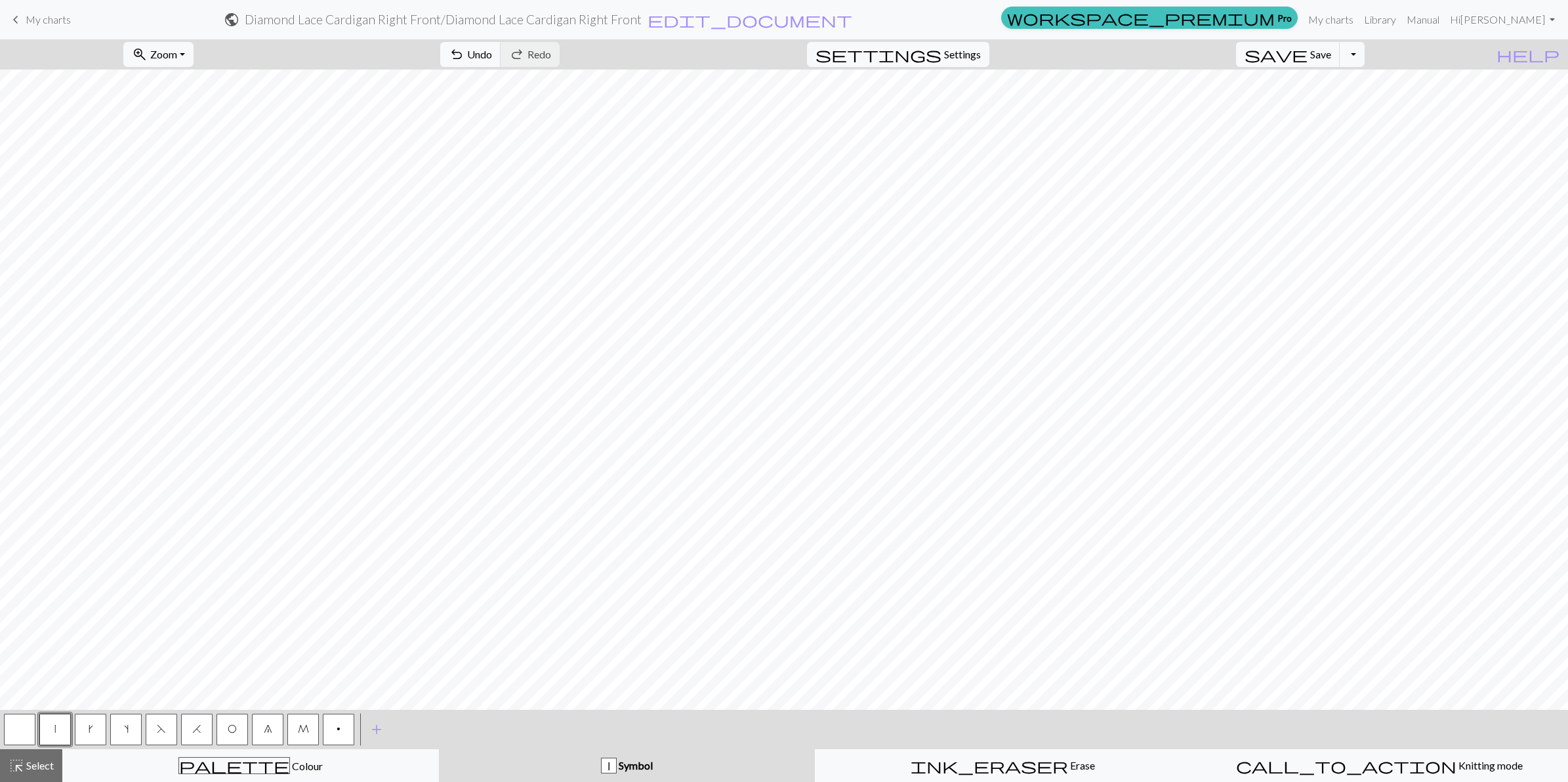
click at [162, 730] on button "F" at bounding box center [162, 729] width 31 height 31
click at [236, 729] on button "O" at bounding box center [232, 729] width 31 height 31
click at [55, 726] on button "|" at bounding box center [55, 729] width 31 height 31
drag, startPoint x: 227, startPoint y: 726, endPoint x: 247, endPoint y: 703, distance: 30.5
click at [227, 720] on button "O" at bounding box center [232, 729] width 31 height 31
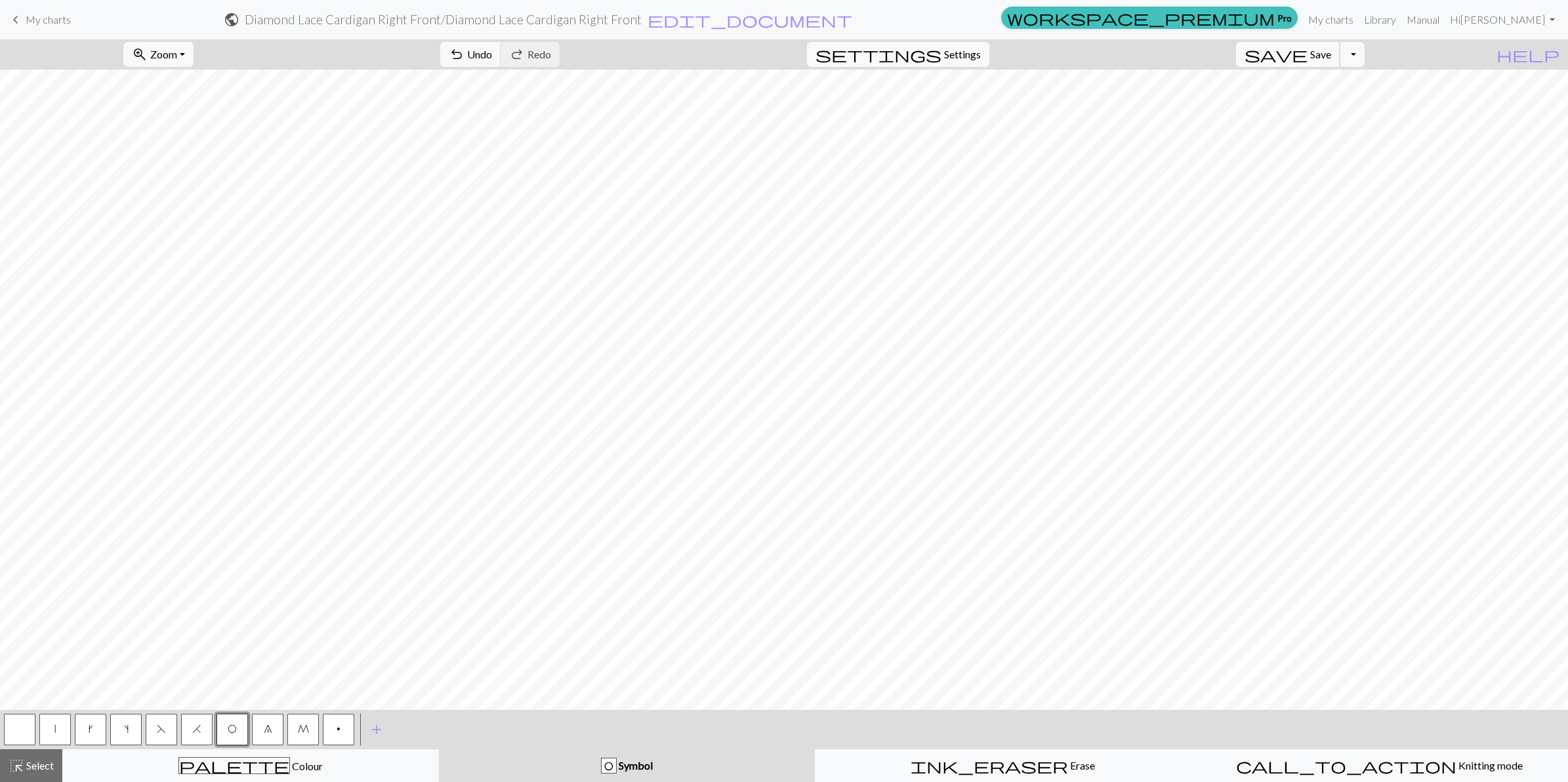
click at [1331, 54] on span "Save" at bounding box center [1321, 54] width 21 height 12
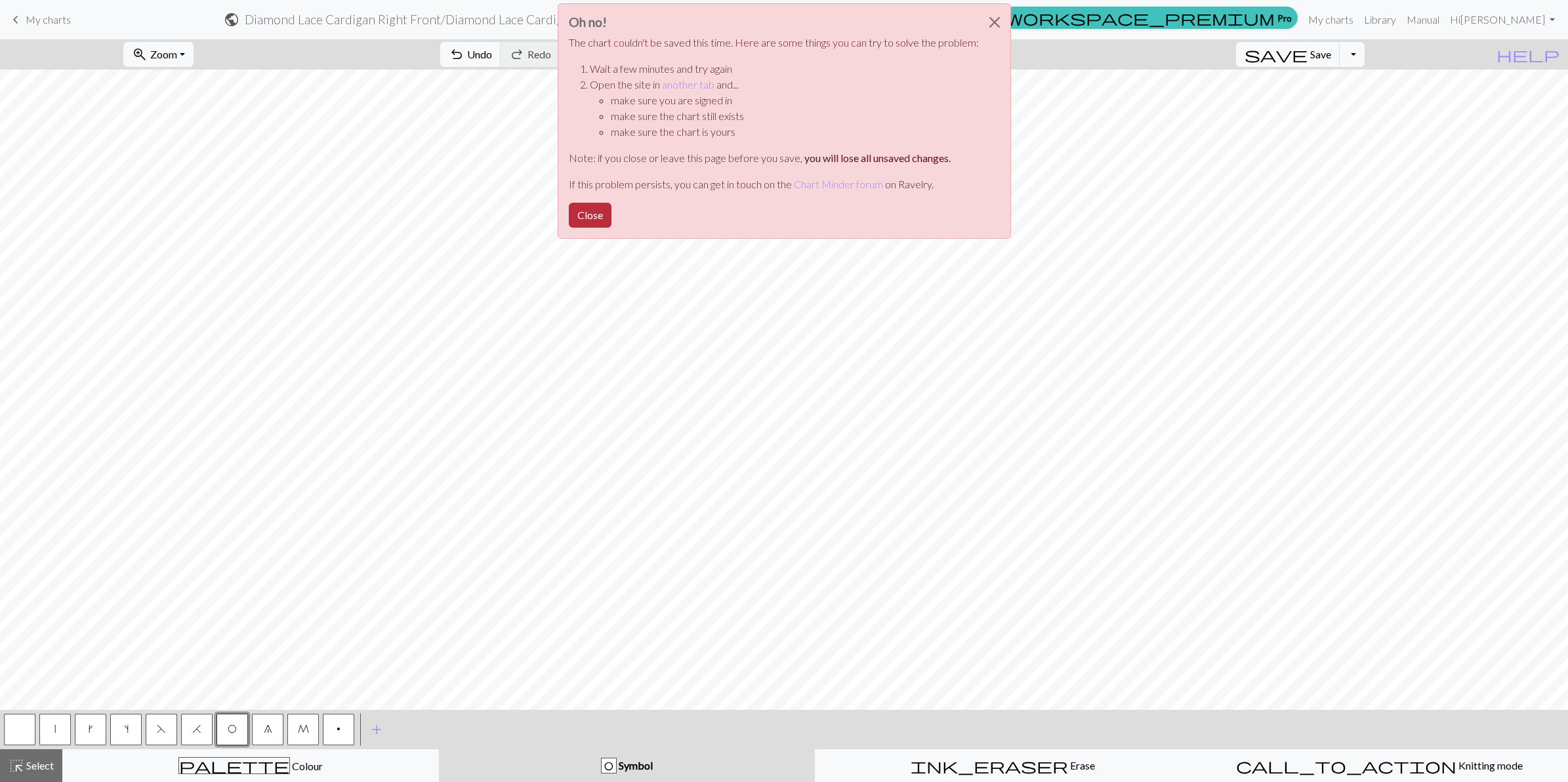
click at [594, 213] on button "Close" at bounding box center [590, 214] width 42 height 25
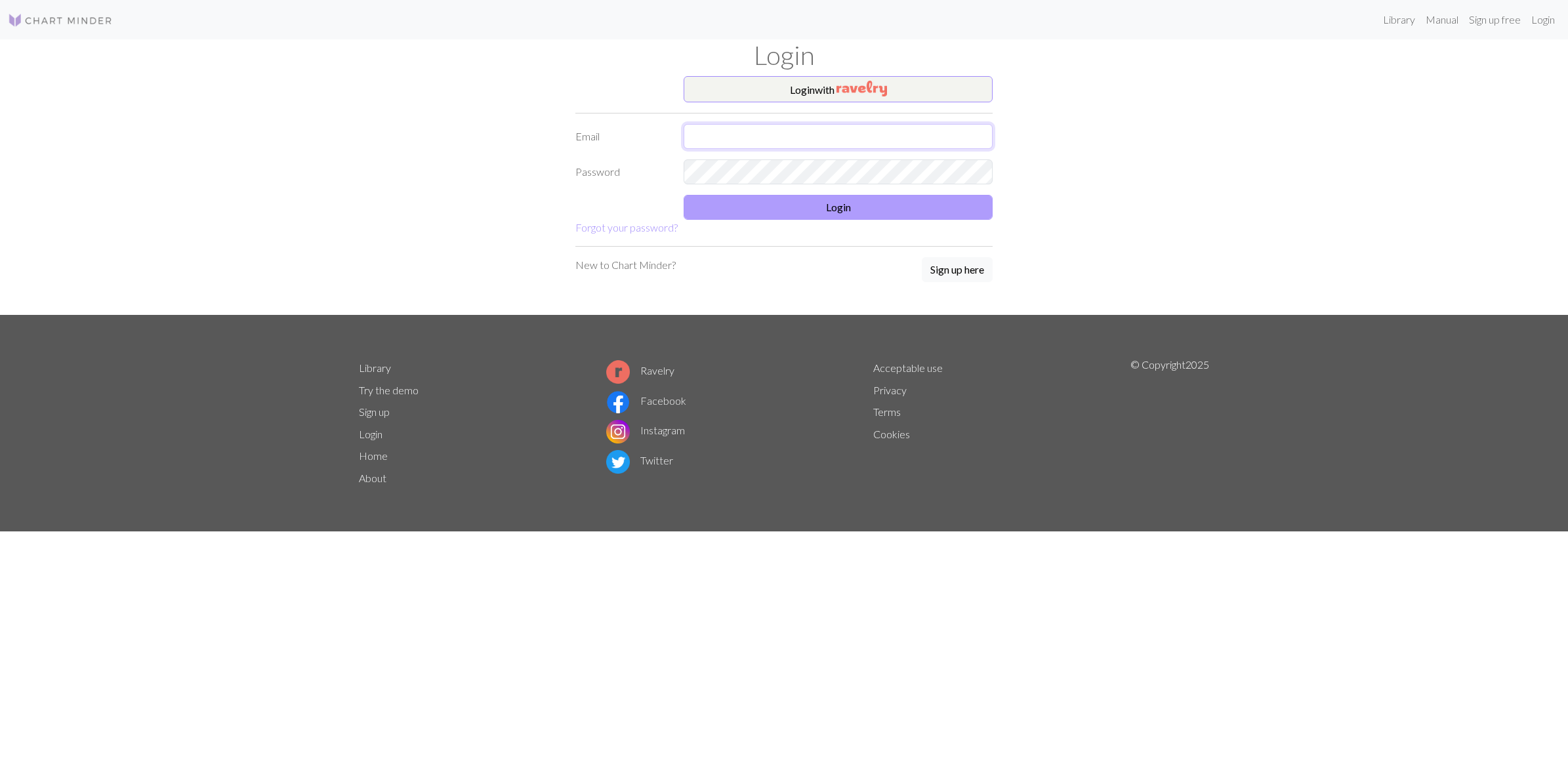
type input "m.sheridan@themedoutdoors.com"
click at [838, 211] on button "Login" at bounding box center [838, 207] width 309 height 25
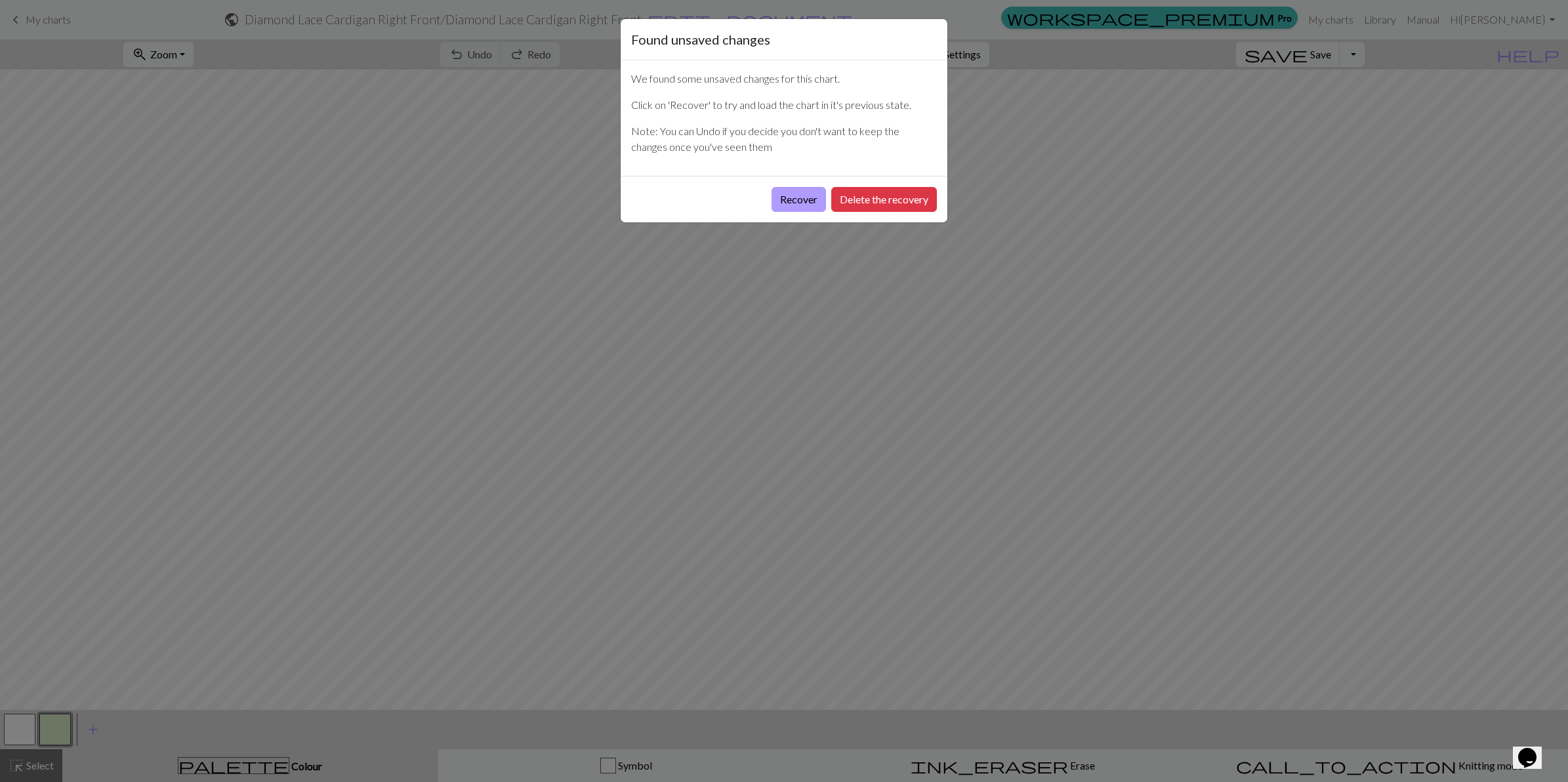
click at [789, 198] on button "Recover" at bounding box center [798, 199] width 54 height 25
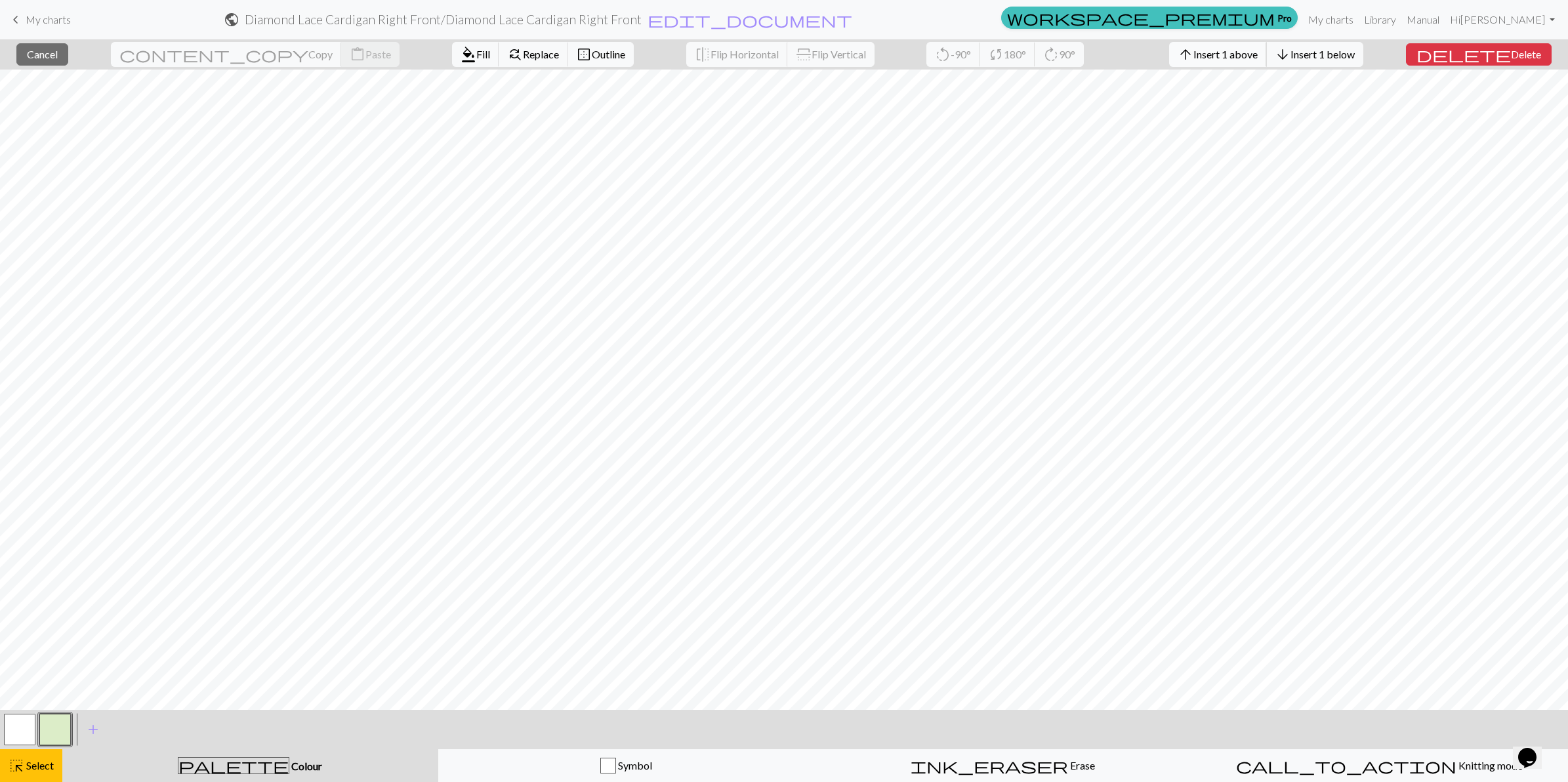
click at [1258, 49] on span "Insert 1 above" at bounding box center [1225, 54] width 65 height 12
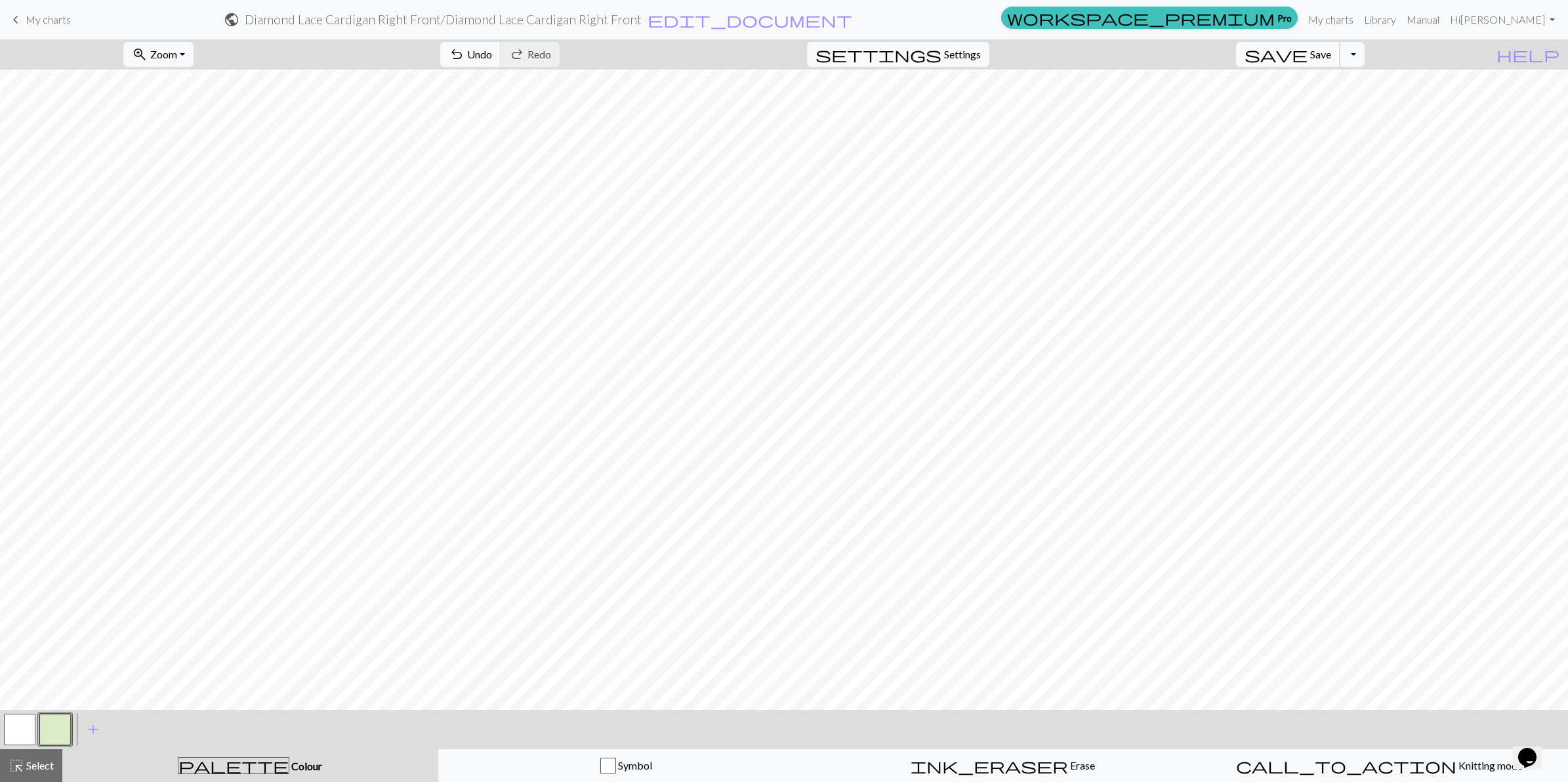
click at [1331, 51] on span "Save" at bounding box center [1321, 54] width 21 height 12
click at [660, 768] on div "Symbol" at bounding box center [626, 764] width 359 height 16
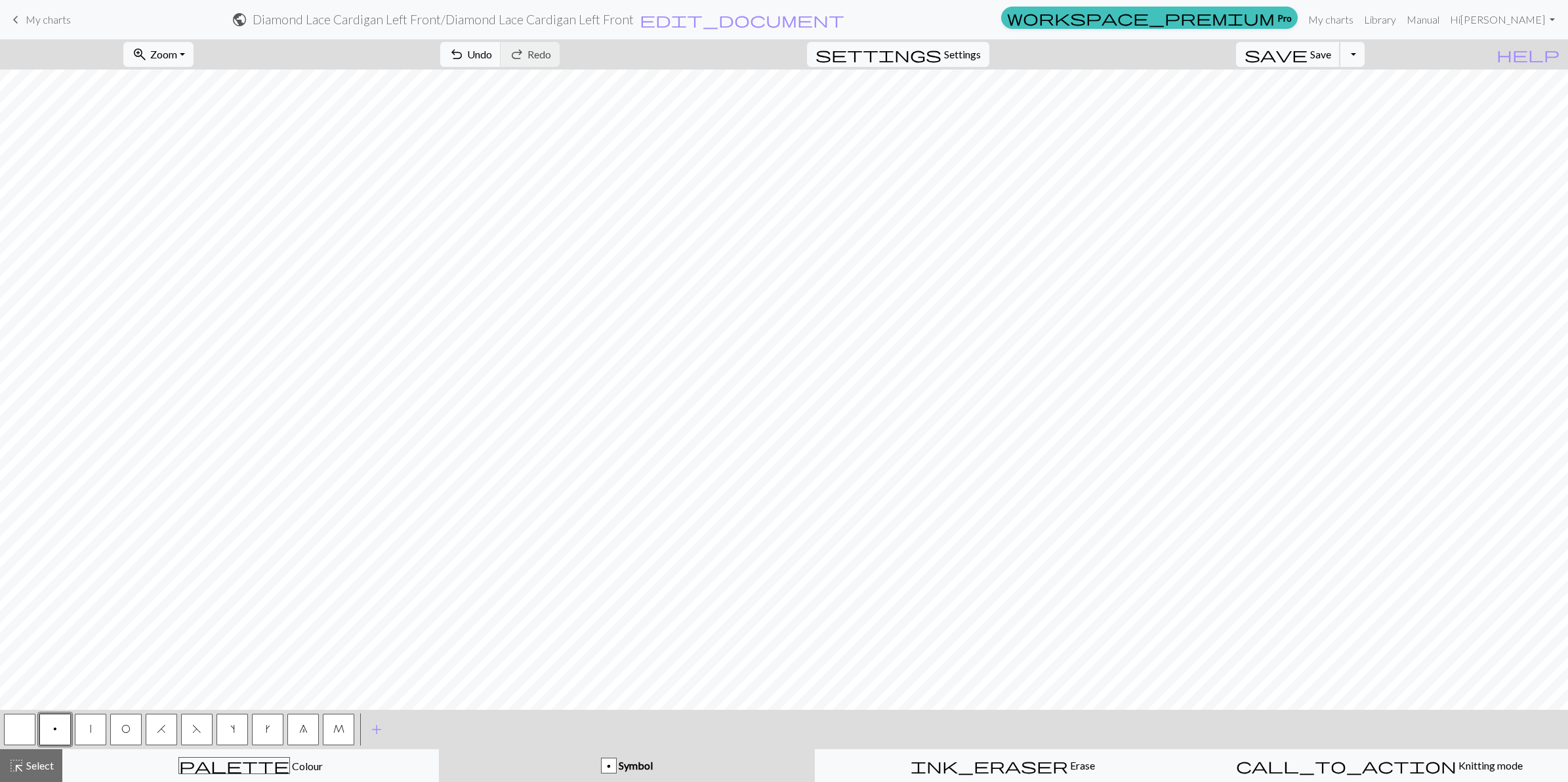
drag, startPoint x: 1329, startPoint y: 49, endPoint x: 1428, endPoint y: 54, distance: 99.1
click at [1329, 49] on button "save Save Save" at bounding box center [1287, 54] width 104 height 25
